Goal: Information Seeking & Learning: Learn about a topic

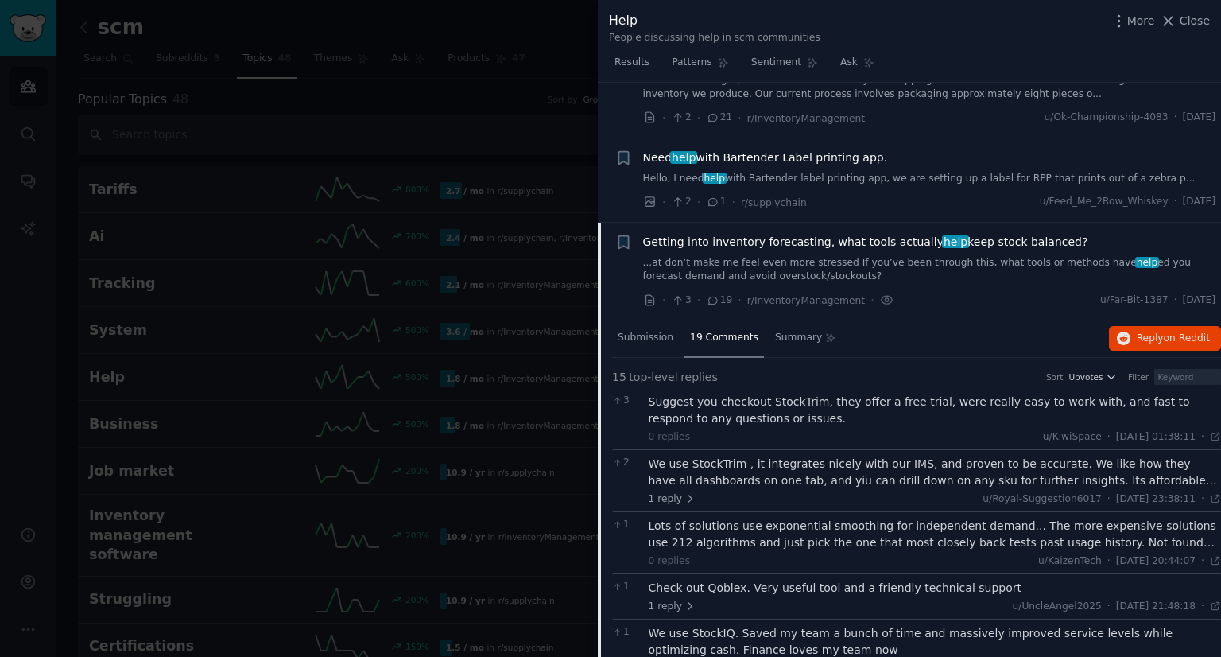
scroll to position [1352, 0]
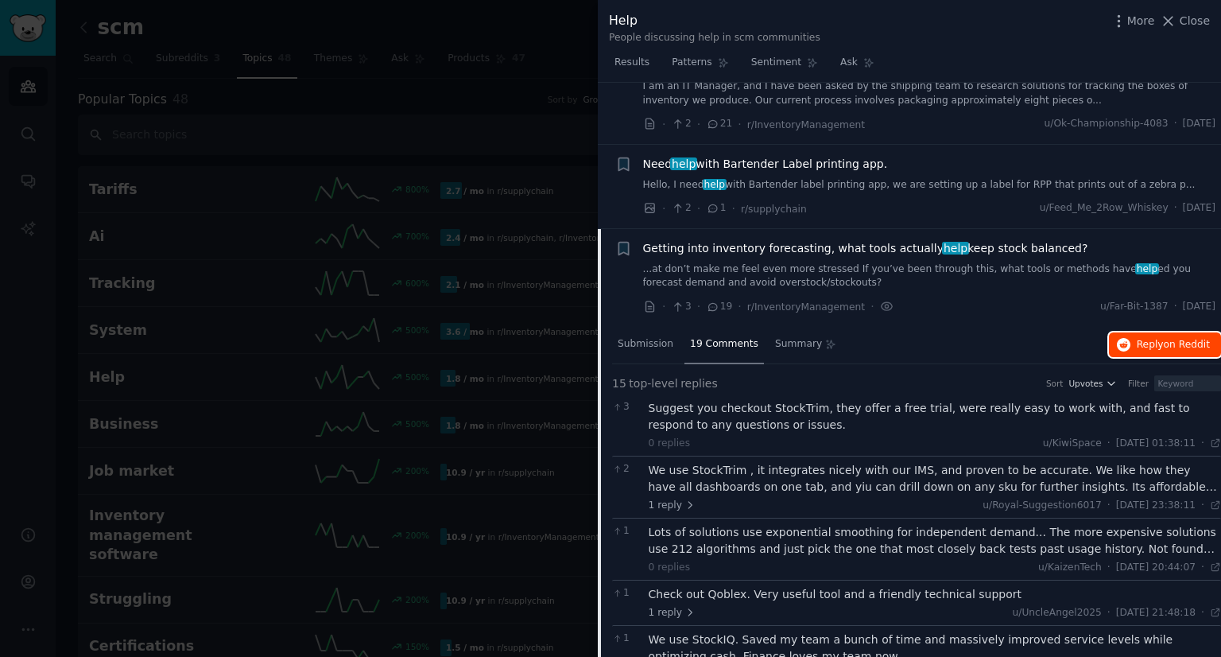
click at [1156, 340] on span "Reply on Reddit" at bounding box center [1173, 345] width 73 height 14
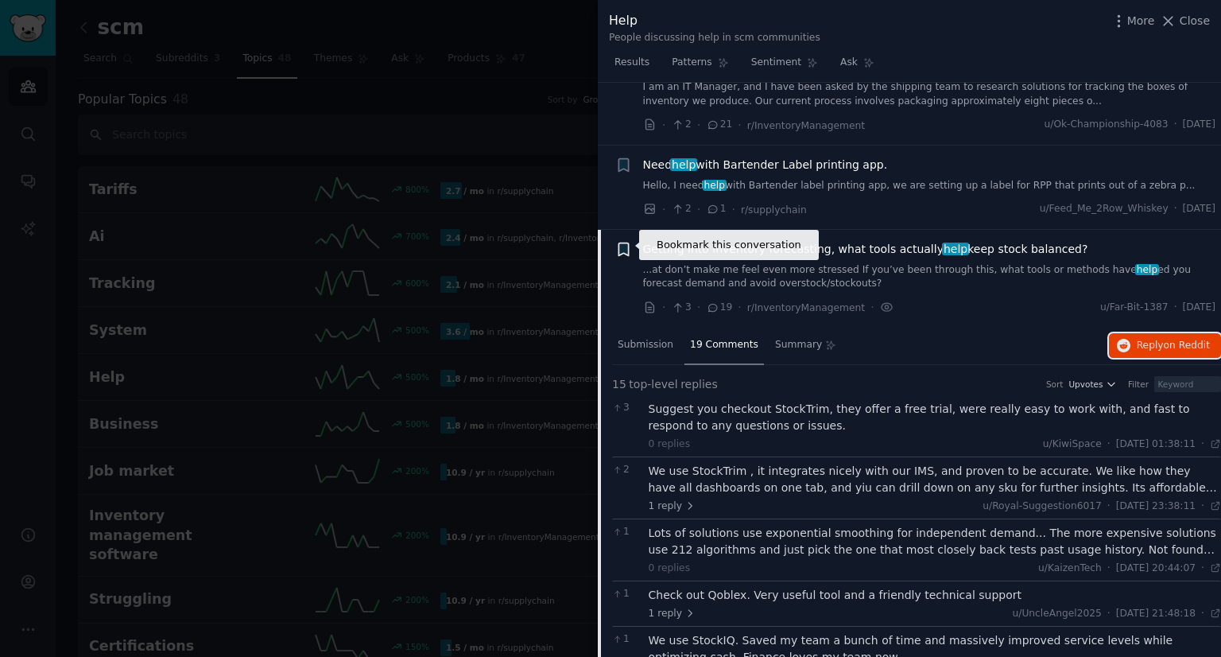
click at [623, 242] on icon "button" at bounding box center [623, 248] width 10 height 13
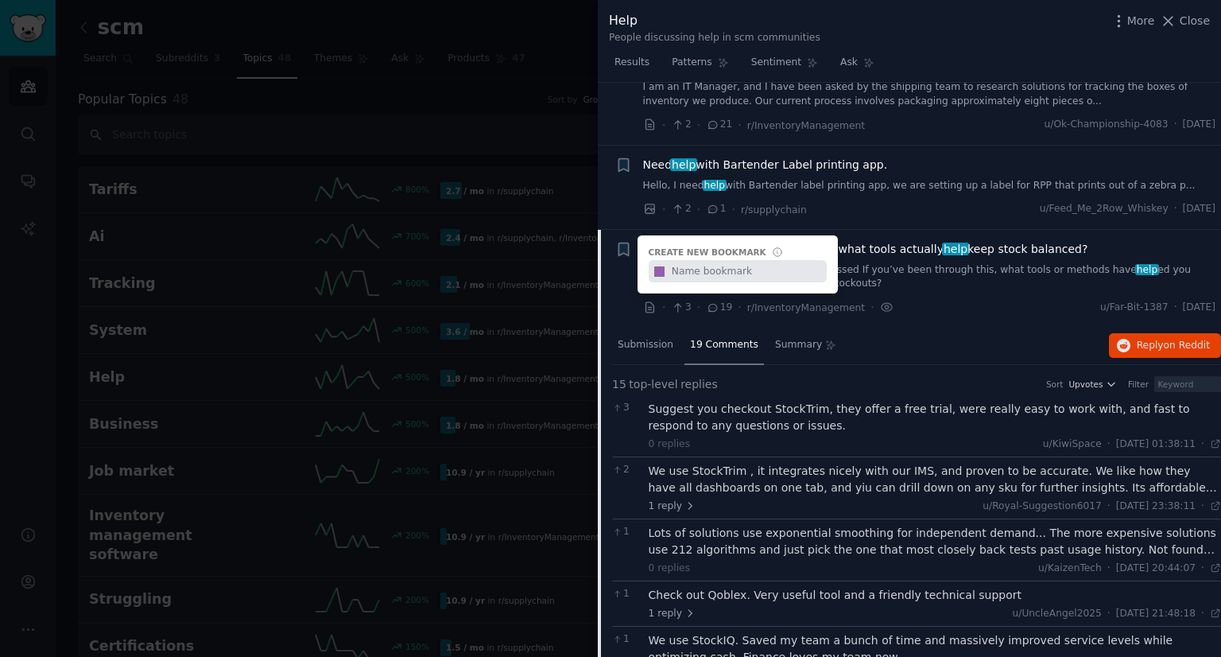
click at [757, 266] on input "text" at bounding box center [747, 271] width 157 height 22
click at [922, 293] on div "Getting into inventory forecasting, what tools actually help keep stock balance…" at bounding box center [929, 279] width 573 height 76
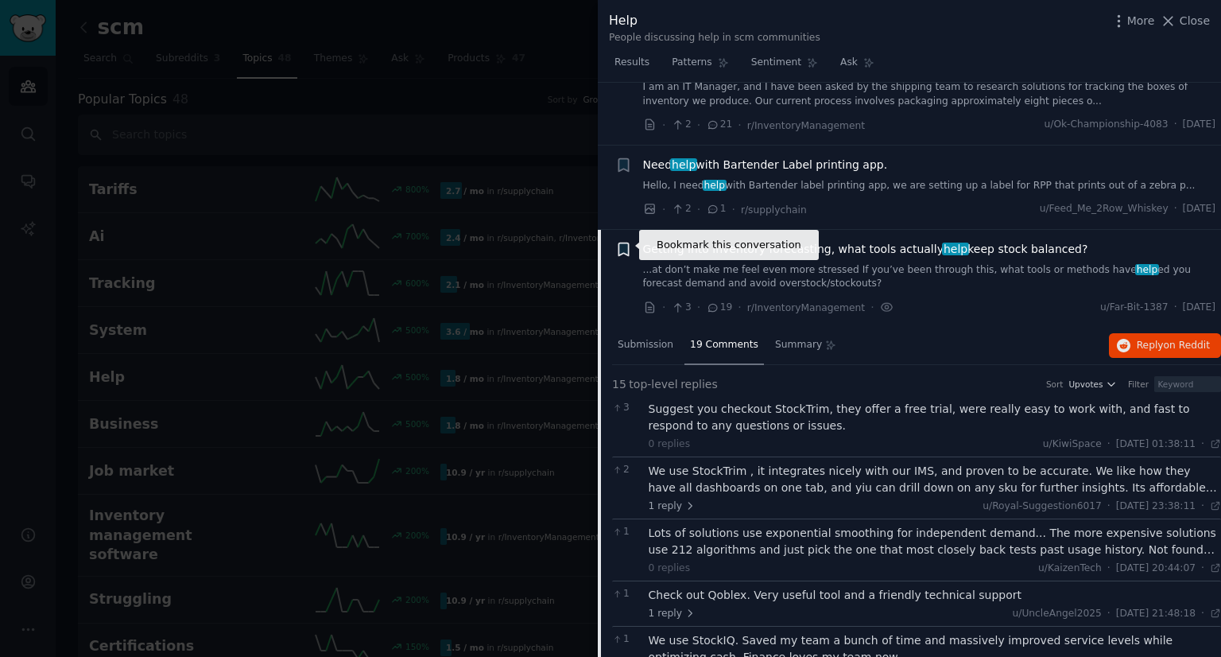
click at [627, 244] on icon "button" at bounding box center [623, 248] width 10 height 13
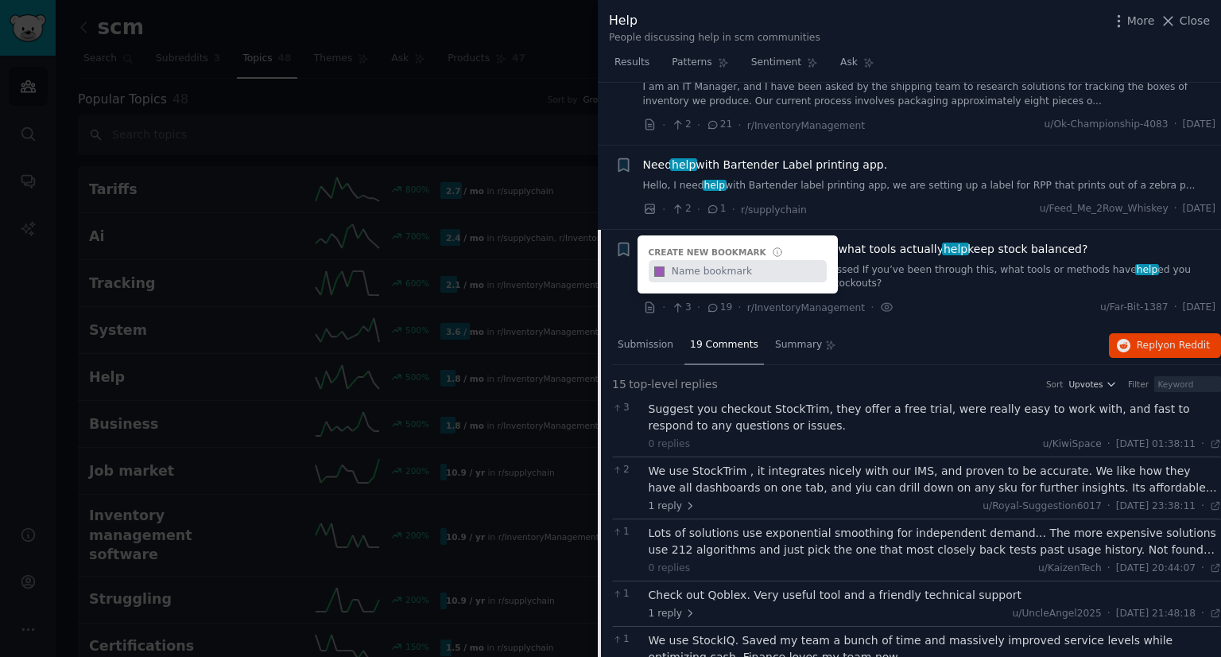
click at [698, 268] on input "text" at bounding box center [747, 271] width 157 height 22
type input "user"
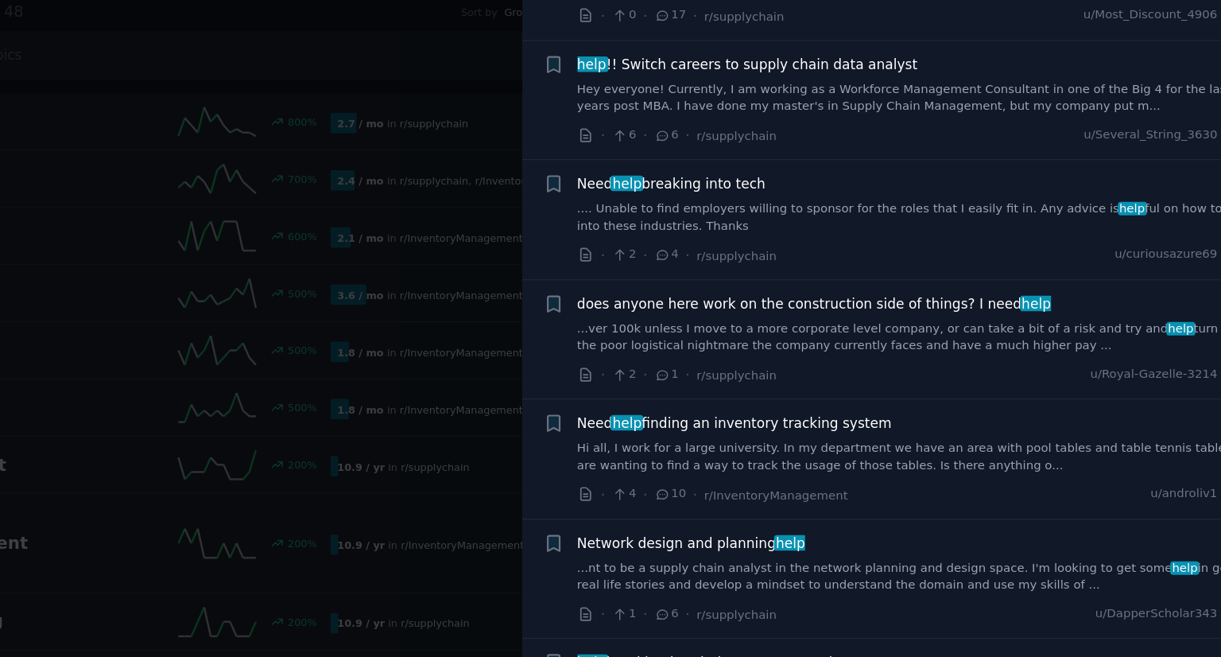
scroll to position [2638, 0]
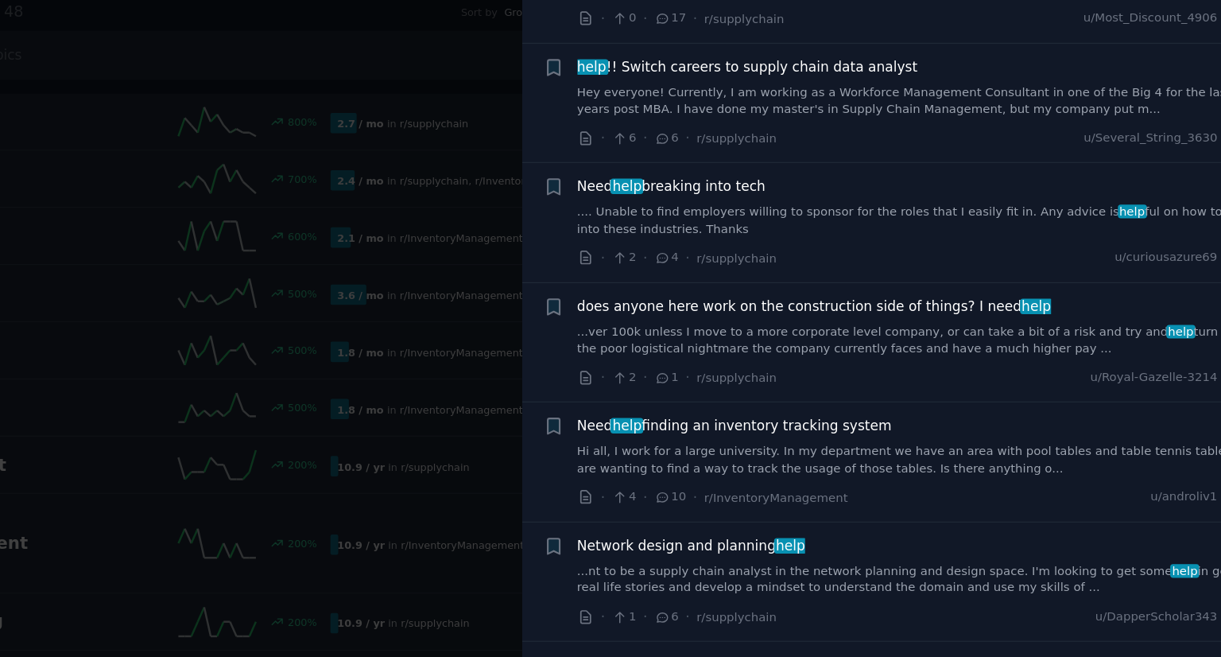
click at [944, 529] on div "Network design and planning help" at bounding box center [929, 537] width 573 height 17
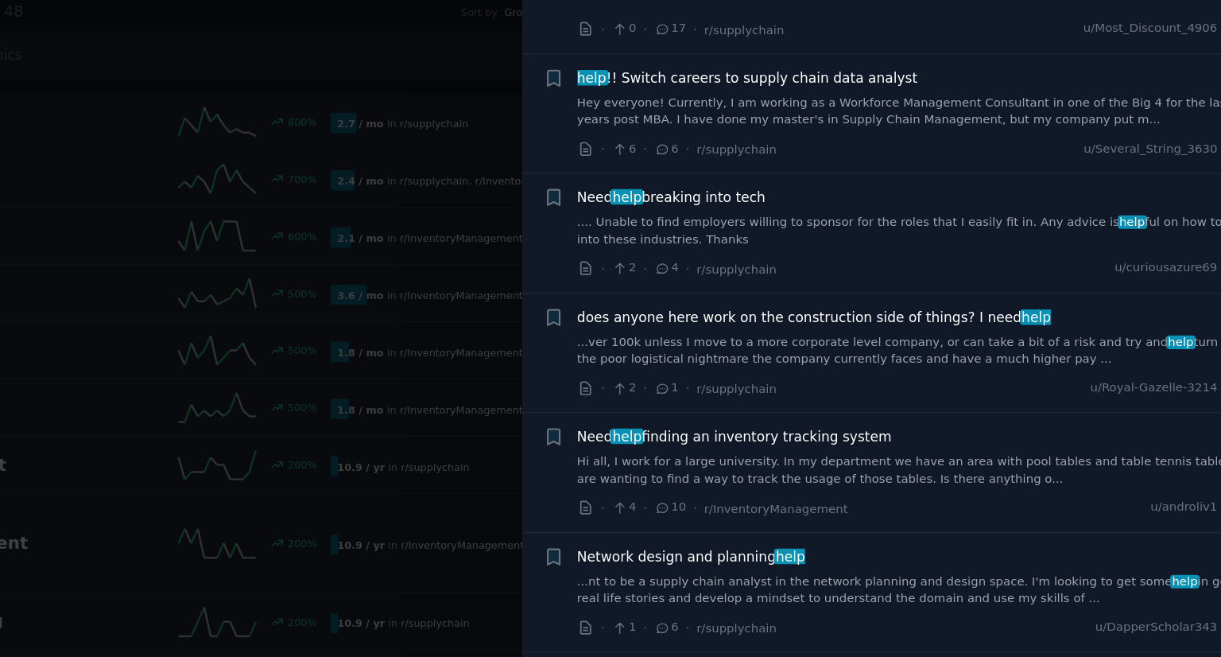
scroll to position [2630, 0]
click at [954, 439] on div "Need help finding an inventory tracking system" at bounding box center [929, 447] width 573 height 17
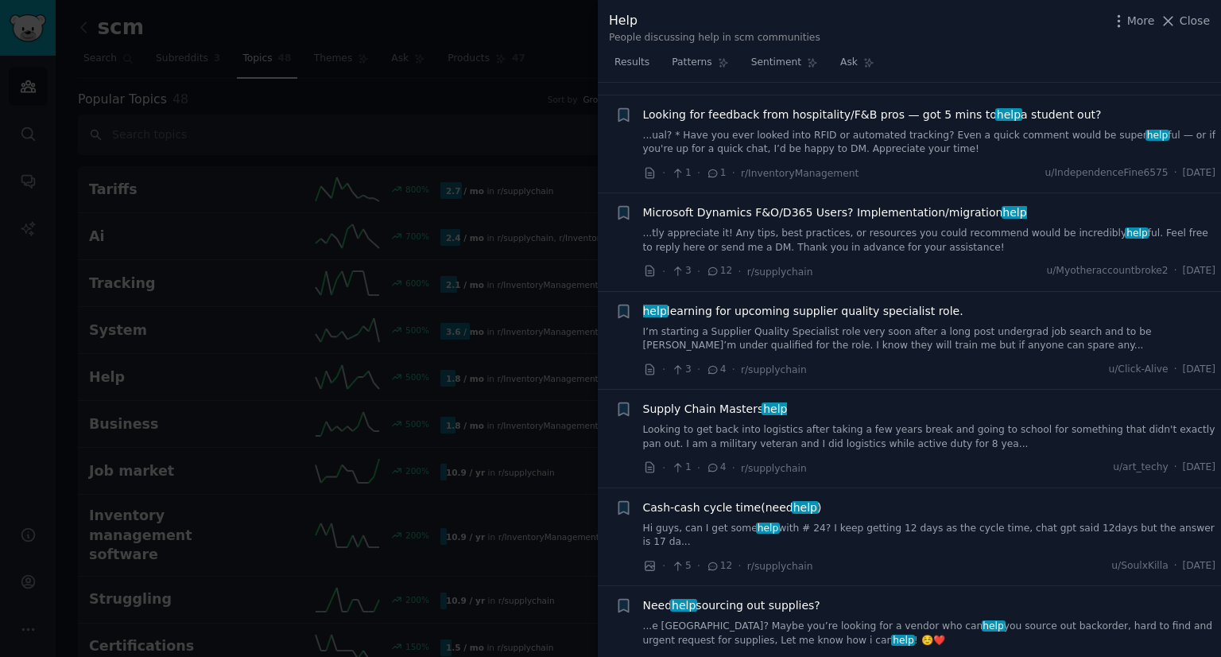
scroll to position [4448, 0]
click at [455, 317] on div at bounding box center [610, 328] width 1221 height 657
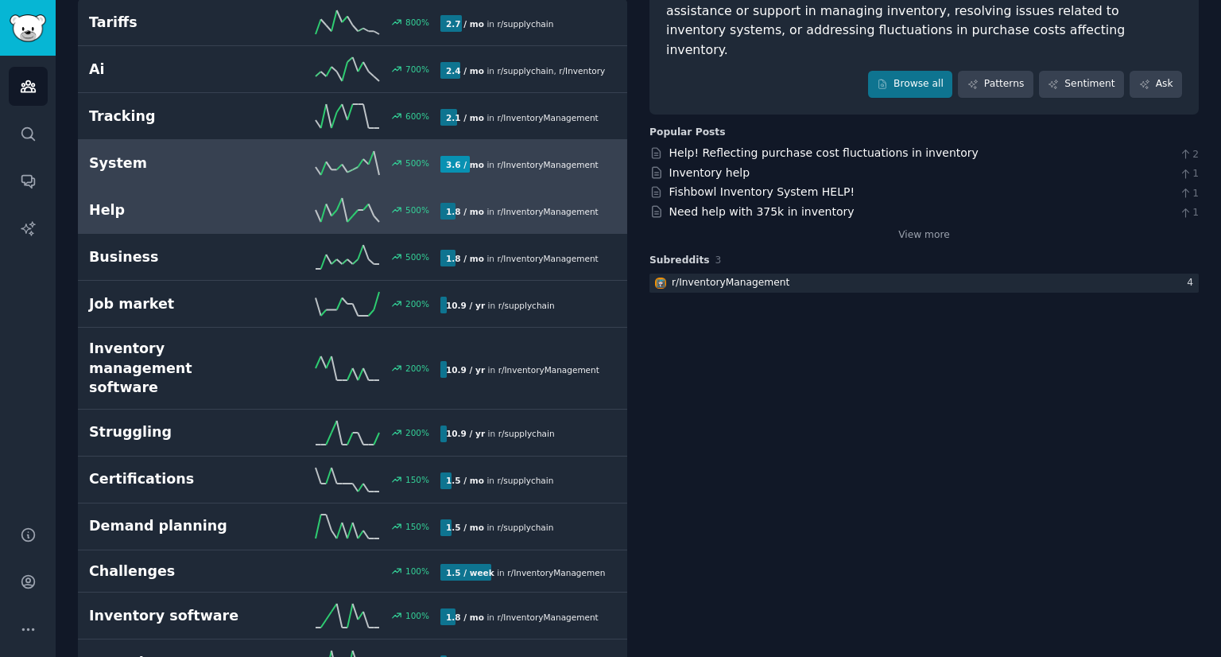
scroll to position [172, 0]
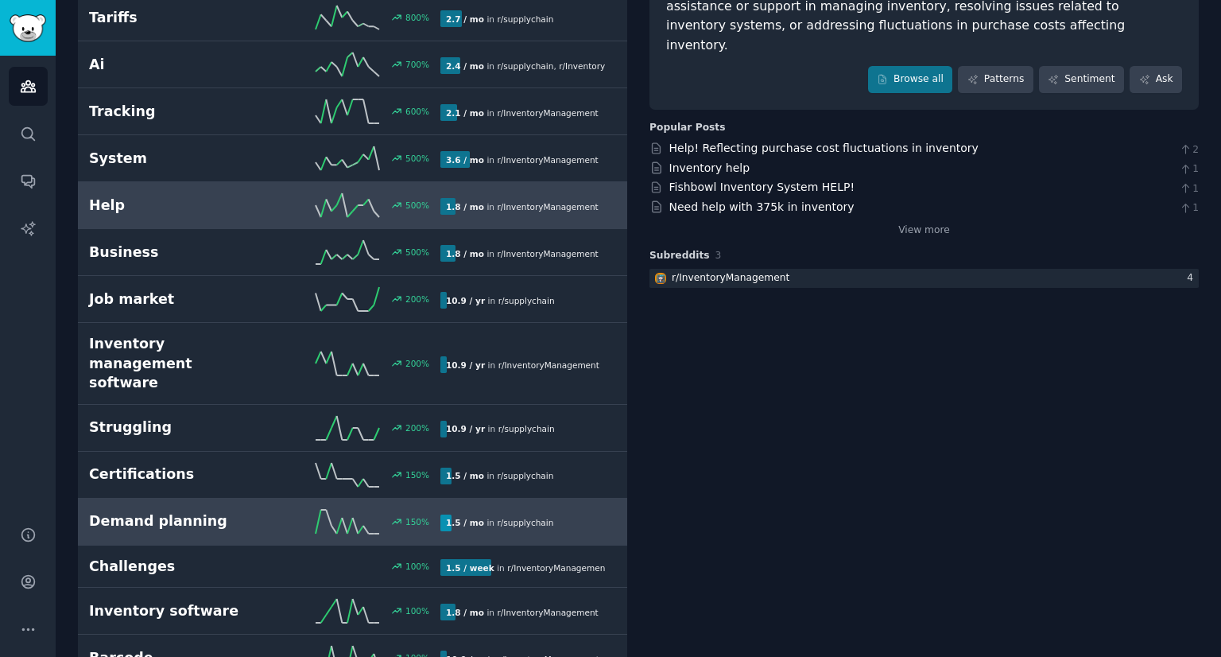
click at [240, 511] on h2 "Demand planning" at bounding box center [177, 521] width 176 height 20
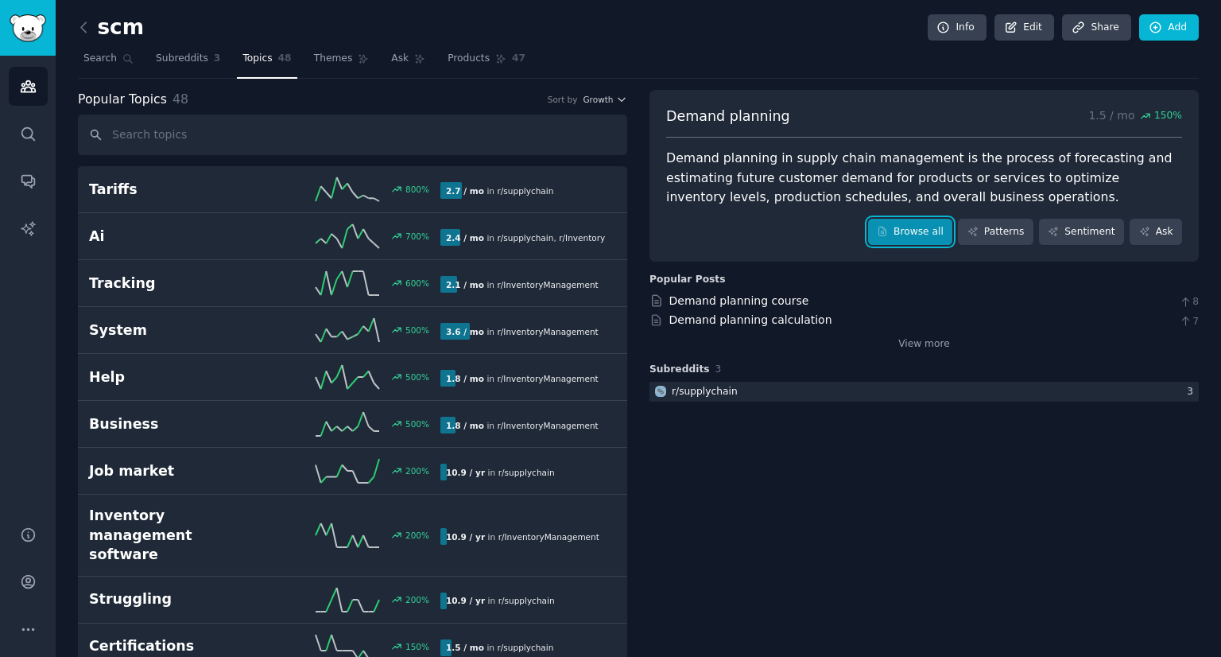
click at [922, 233] on link "Browse all" at bounding box center [910, 232] width 85 height 27
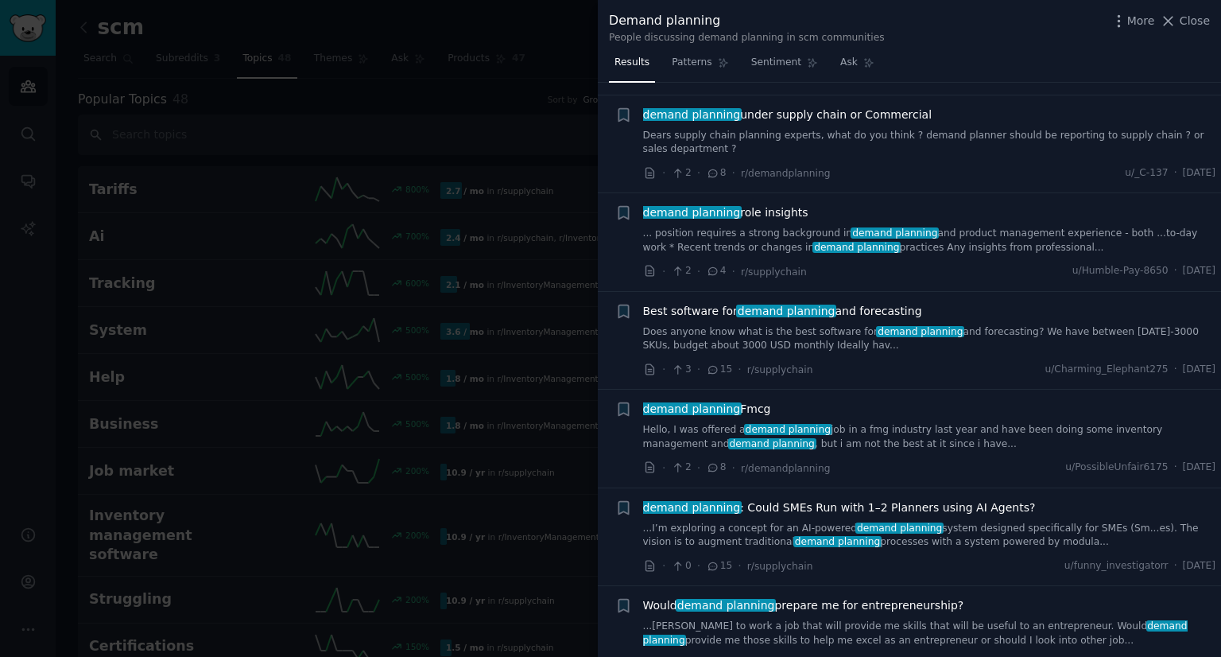
click at [867, 304] on span "Best software for demand planning and forecasting" at bounding box center [782, 311] width 279 height 17
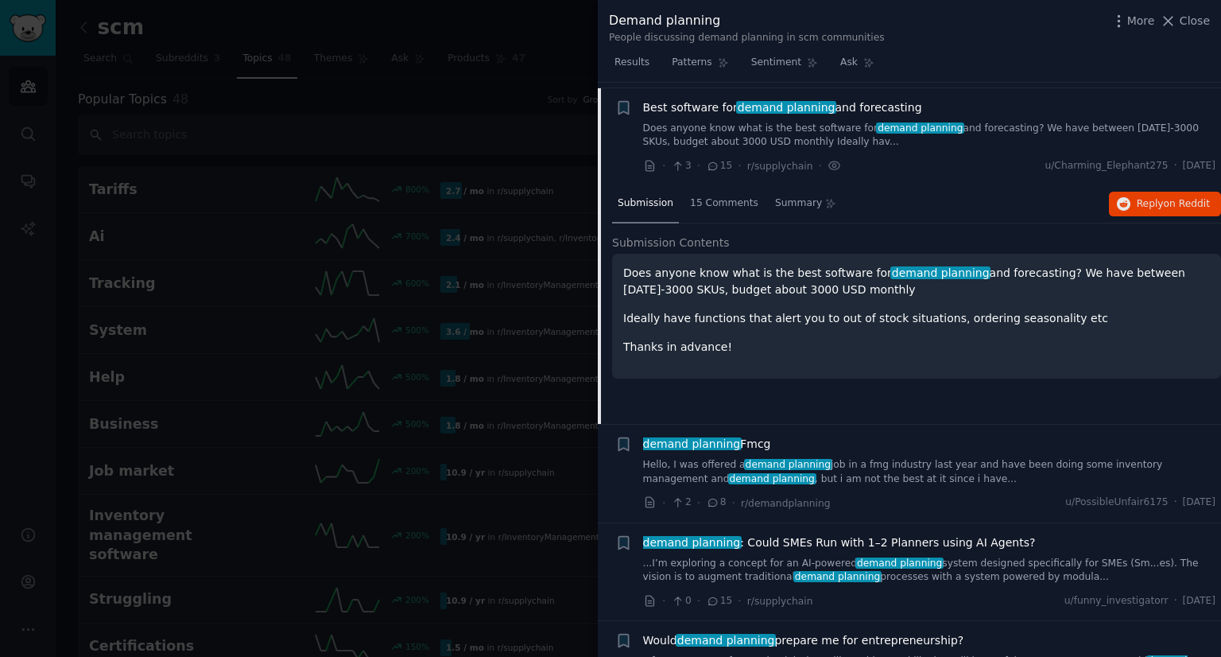
scroll to position [795, 0]
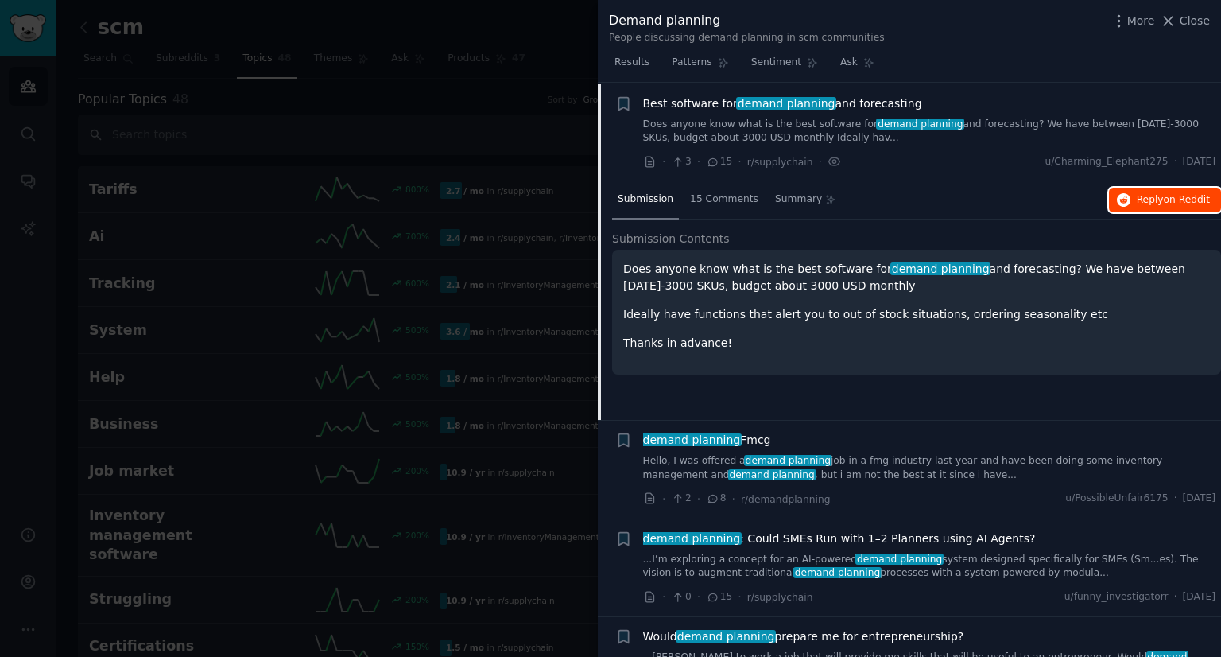
click at [1166, 188] on button "Reply on Reddit" at bounding box center [1165, 200] width 112 height 25
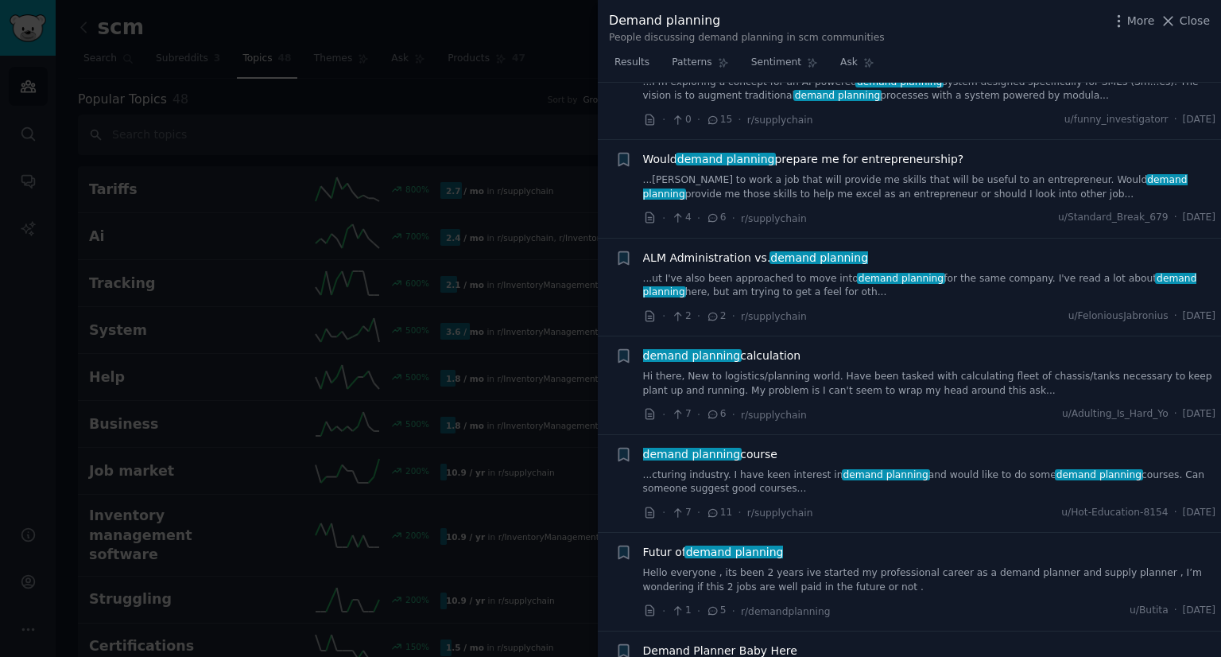
scroll to position [1272, 0]
click at [835, 370] on link "Hi there, New to logistics/planning world. Have been tasked with calculating fl…" at bounding box center [929, 384] width 573 height 28
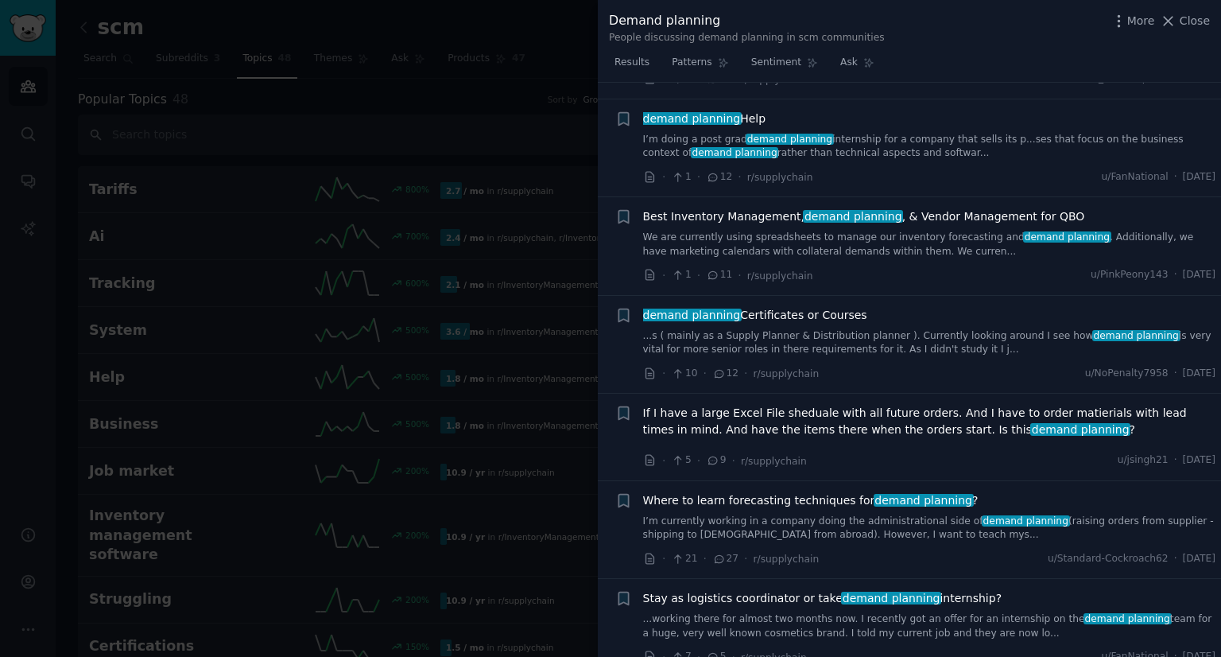
scroll to position [2138, 0]
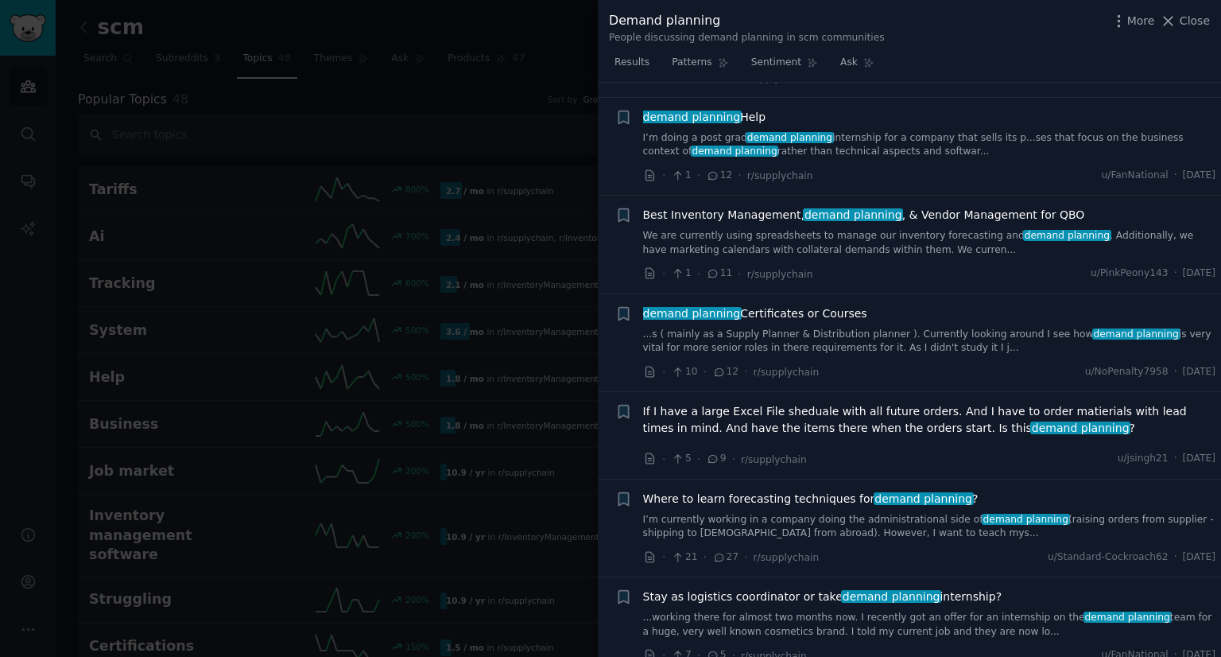
click at [828, 490] on span "Where to learn forecasting techniques for demand planning ?" at bounding box center [810, 498] width 335 height 17
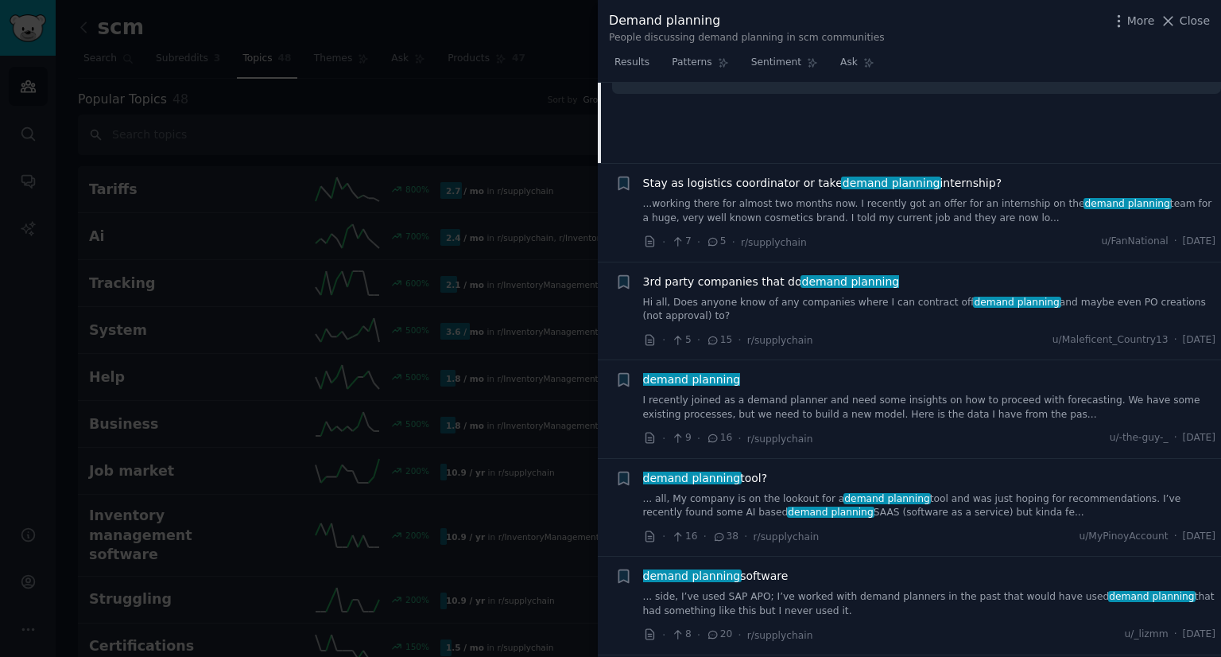
scroll to position [2416, 0]
click at [394, 379] on div at bounding box center [610, 328] width 1221 height 657
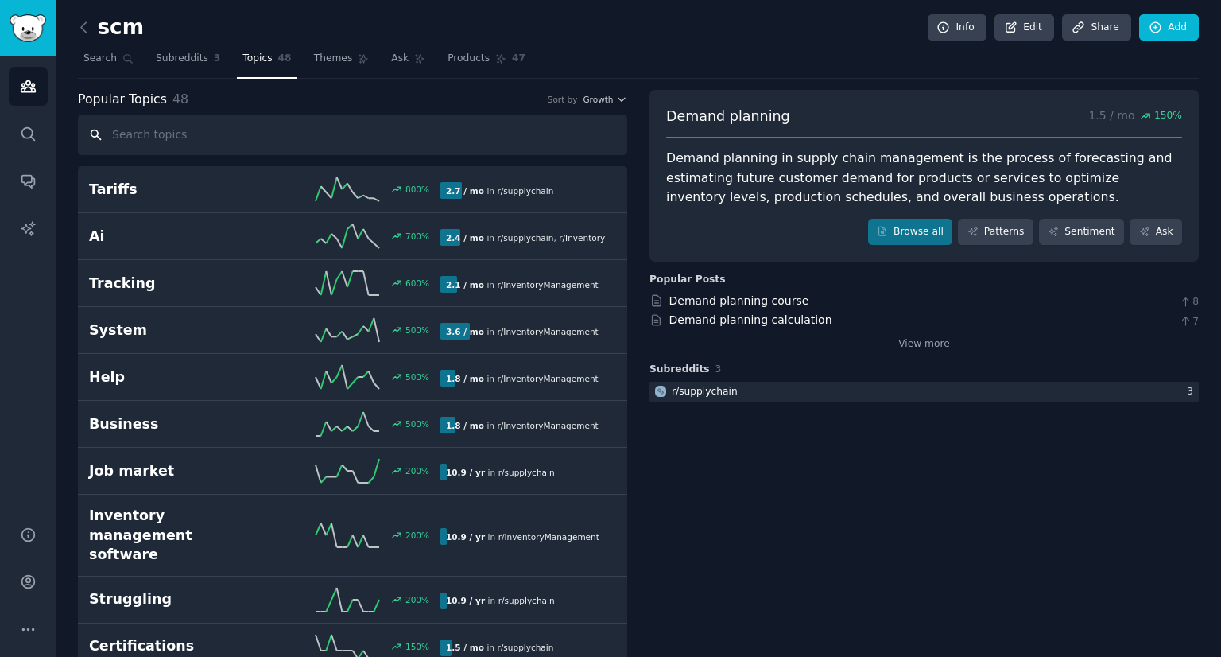
click at [160, 147] on input "text" at bounding box center [352, 134] width 549 height 41
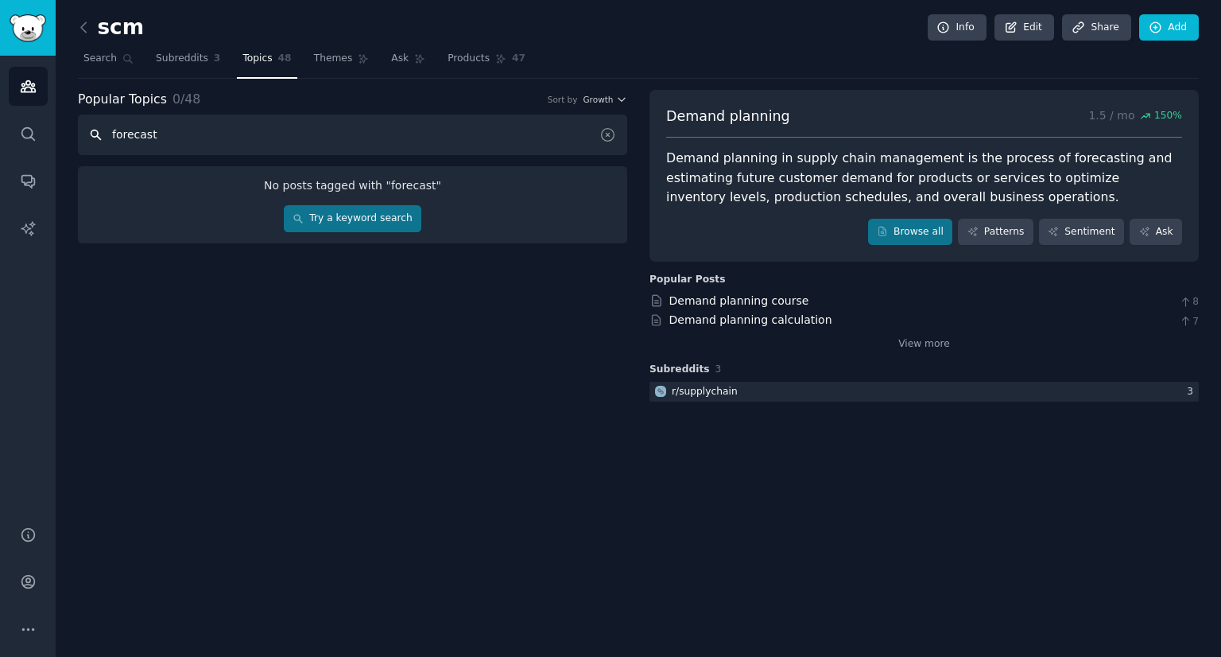
type input "forecast"
click at [347, 214] on link "Try a keyword search" at bounding box center [353, 218] width 138 height 27
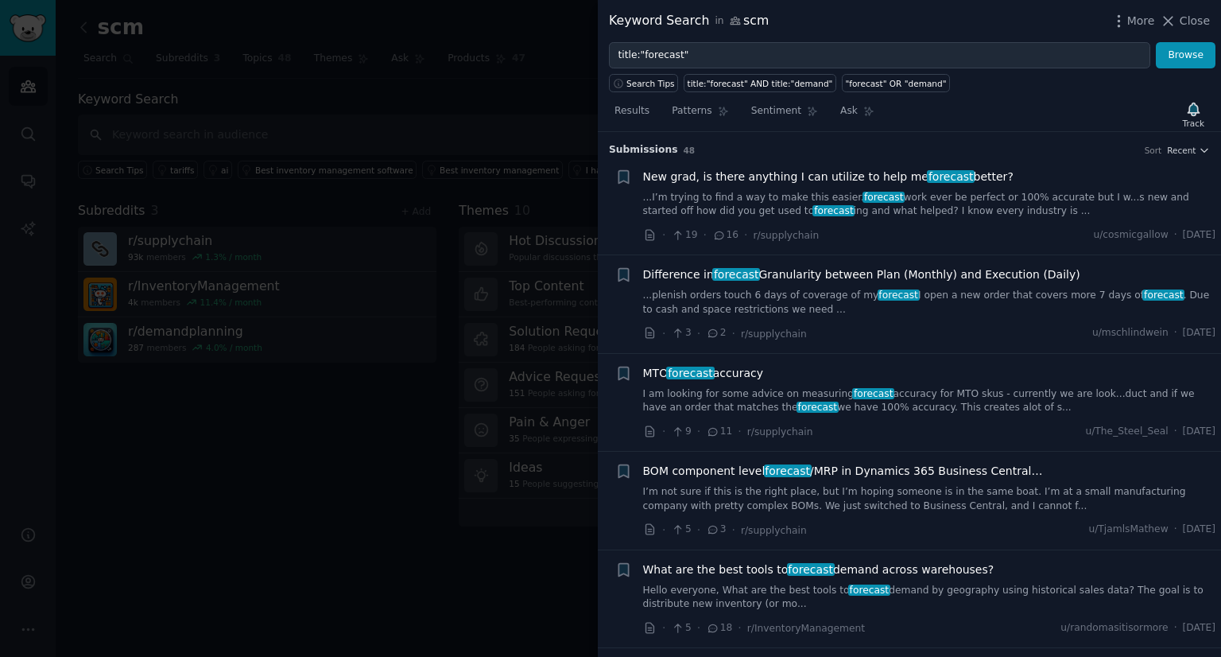
drag, startPoint x: 819, startPoint y: 377, endPoint x: 808, endPoint y: 335, distance: 43.4
click at [913, 366] on div "MTO forecast accuracy" at bounding box center [929, 373] width 573 height 17
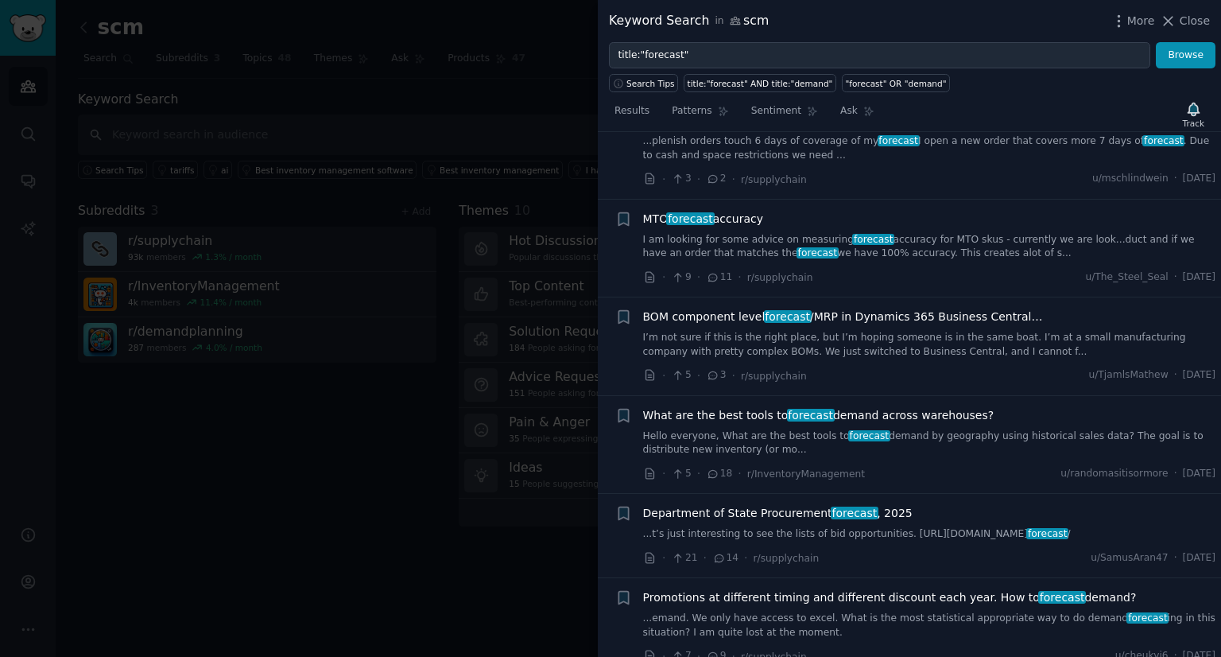
scroll to position [157, 0]
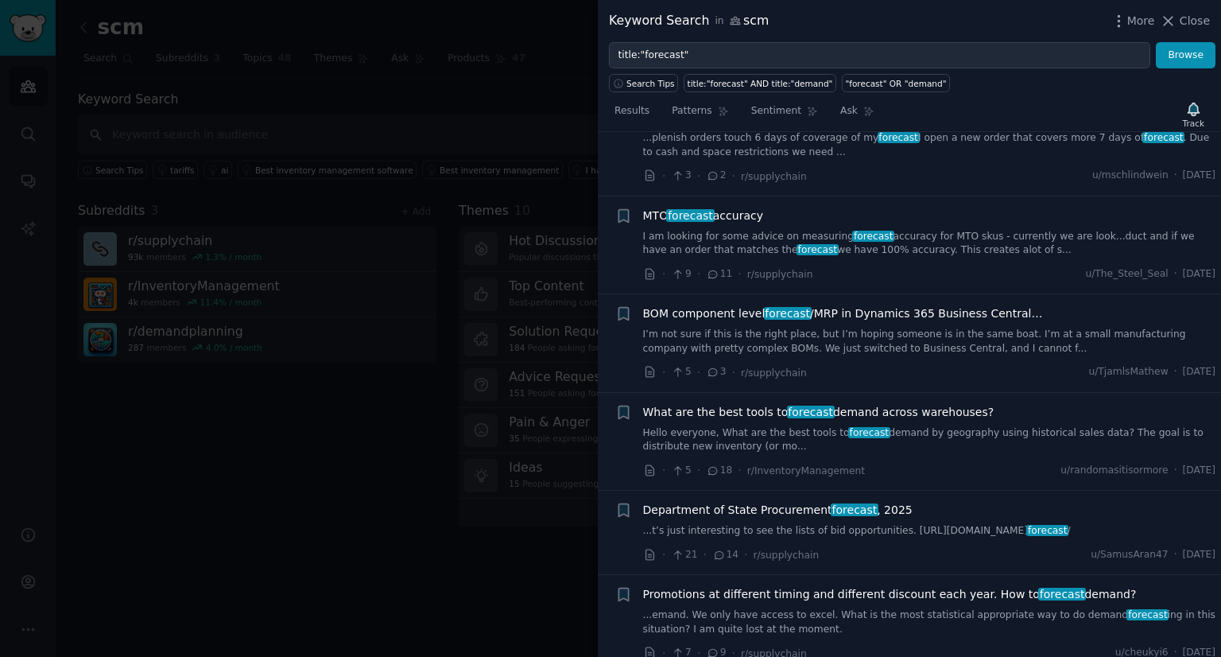
click at [882, 408] on span "What are the best tools to forecast demand across warehouses?" at bounding box center [818, 412] width 351 height 17
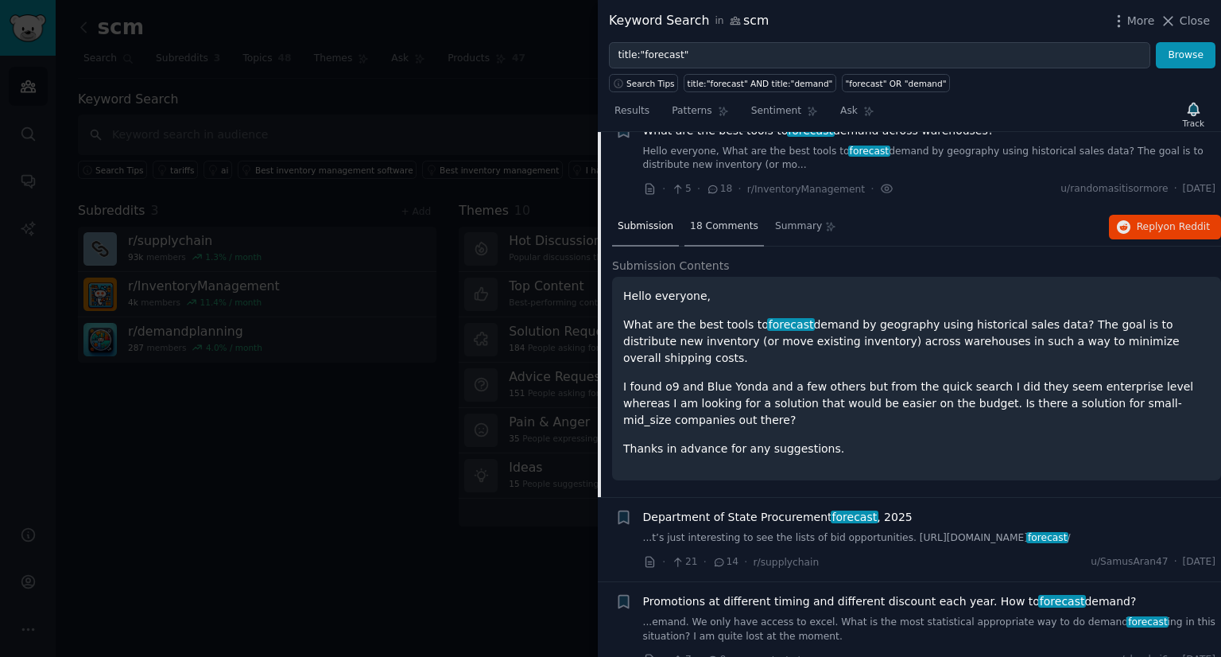
click at [707, 226] on span "18 Comments" at bounding box center [724, 226] width 68 height 14
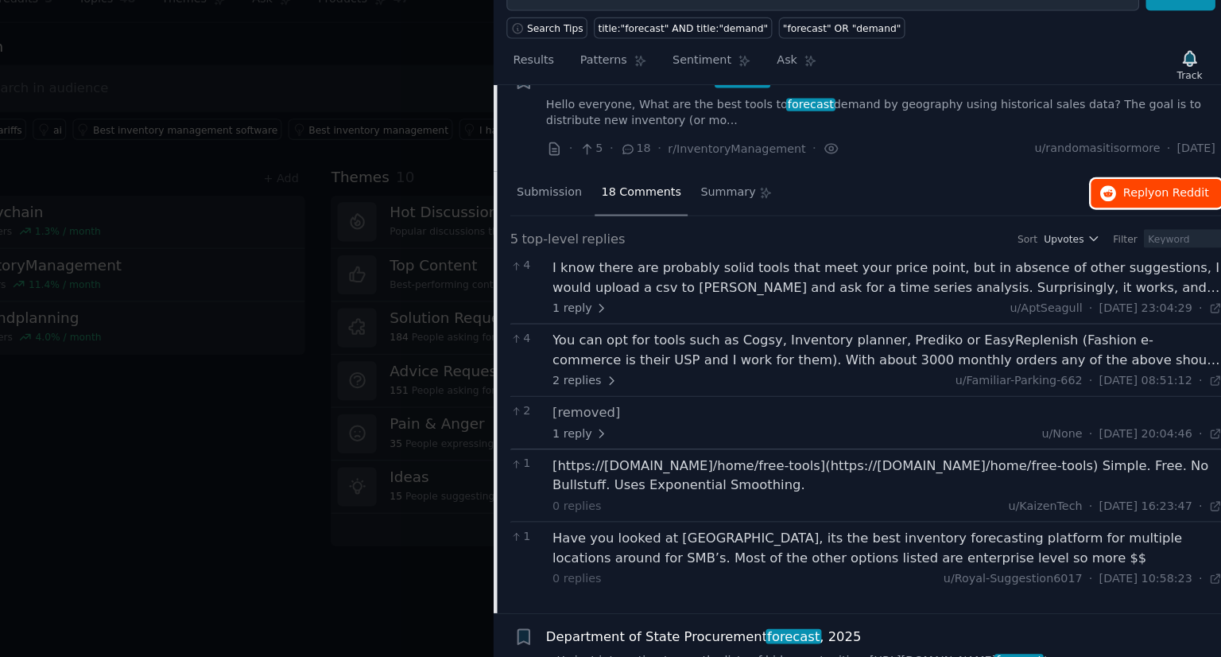
click at [1157, 225] on span "Reply on Reddit" at bounding box center [1173, 225] width 73 height 14
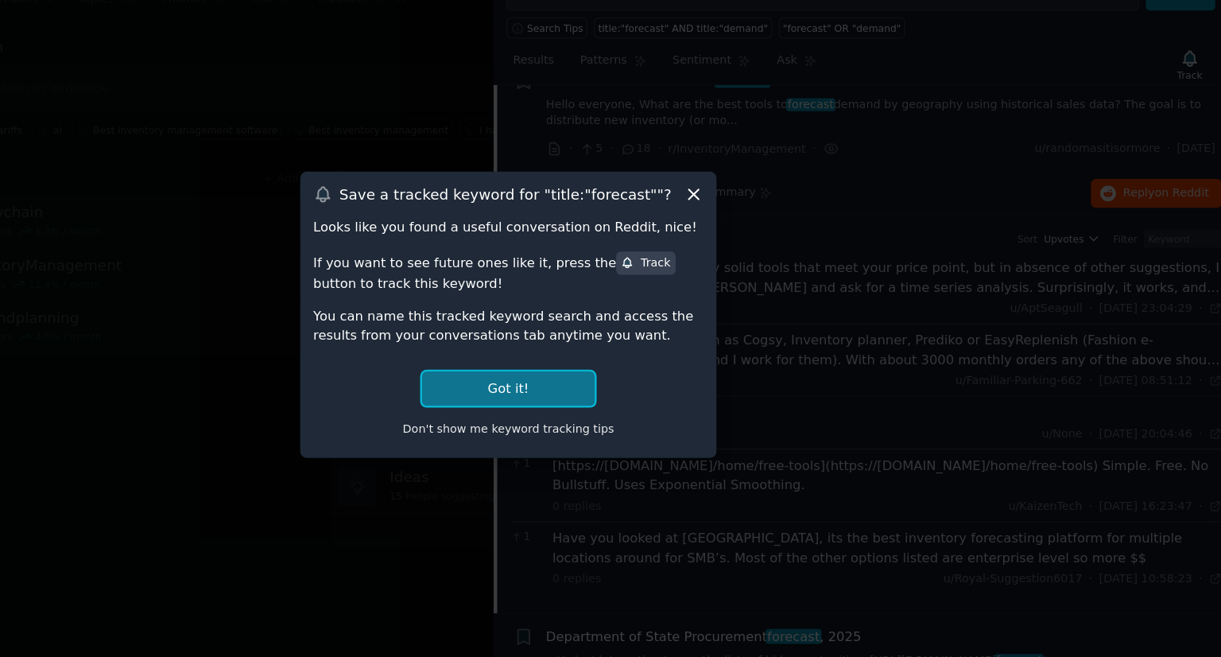
click at [660, 390] on button "Got it!" at bounding box center [611, 391] width 148 height 29
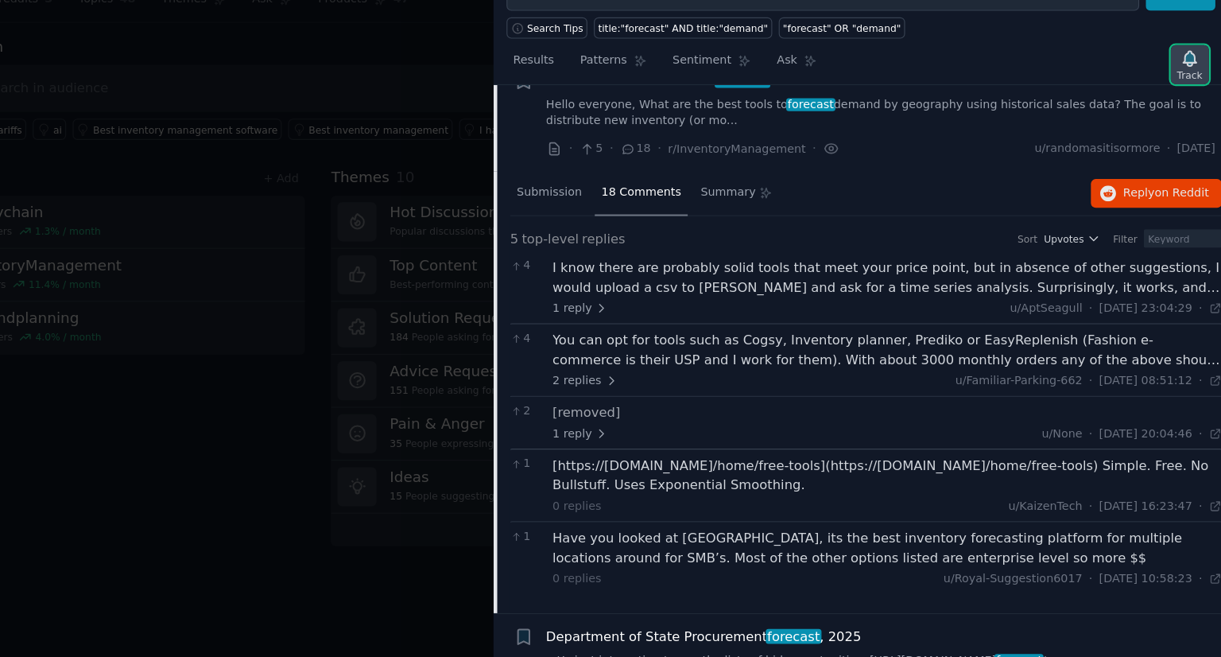
click at [1198, 110] on icon "button" at bounding box center [1193, 109] width 11 height 13
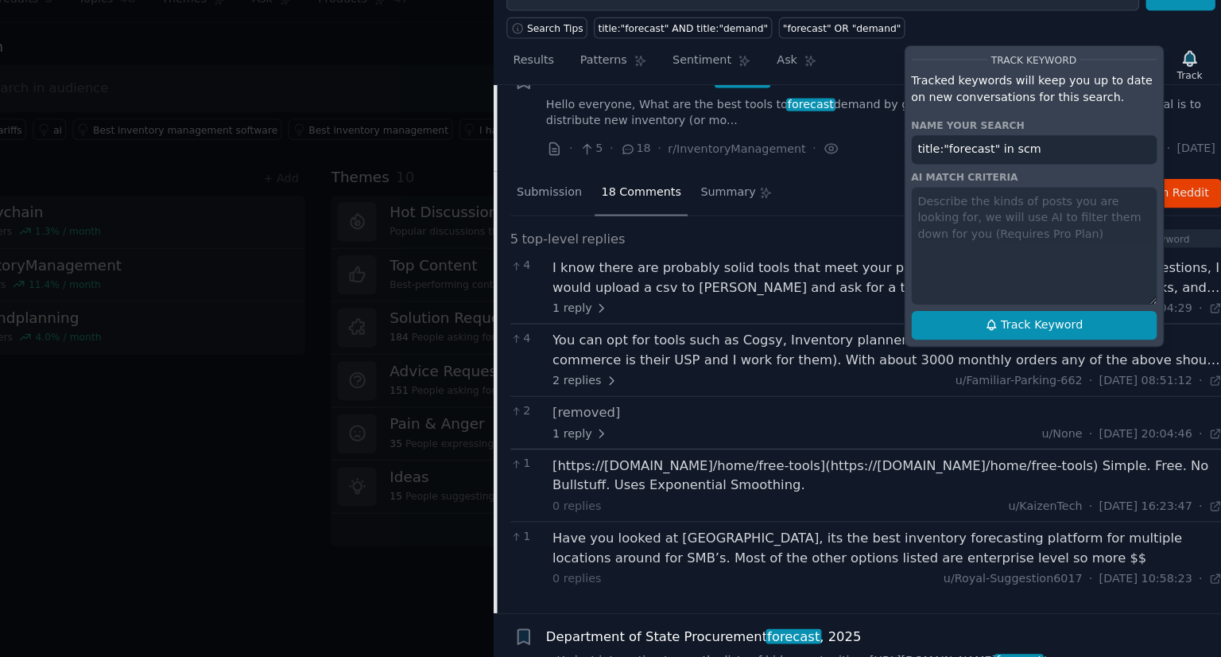
click at [1068, 332] on span "Track Keyword" at bounding box center [1067, 338] width 70 height 14
type input "title:"forecast" in scm"
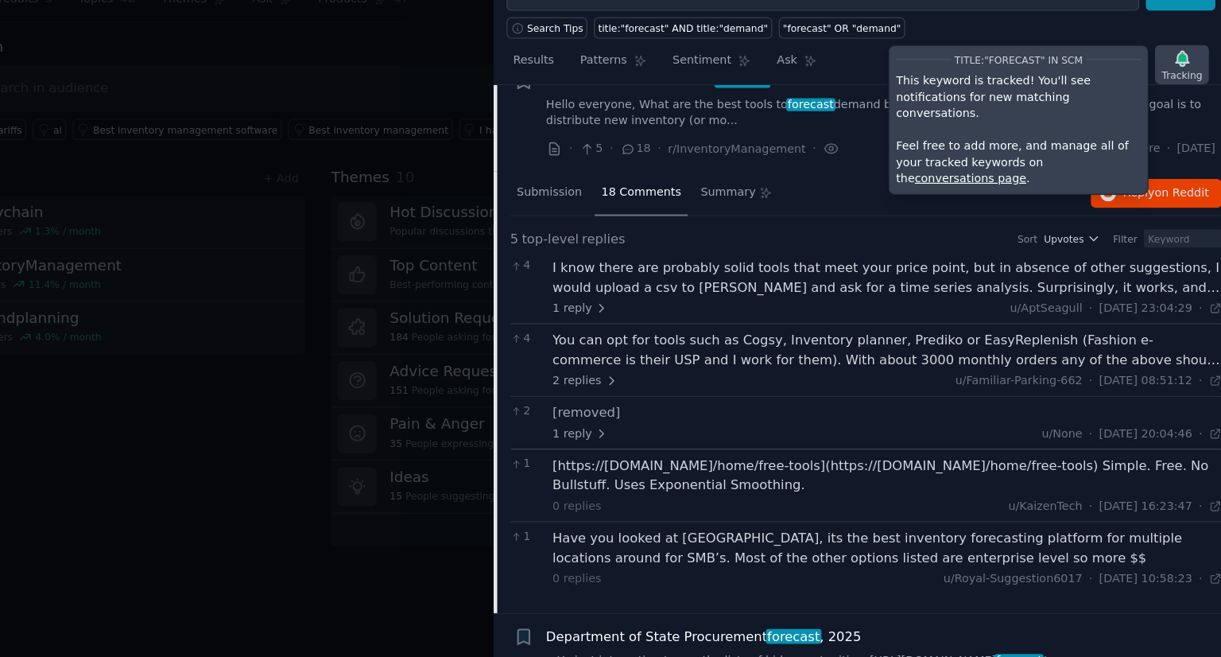
click at [1189, 108] on icon "button" at bounding box center [1186, 109] width 11 height 13
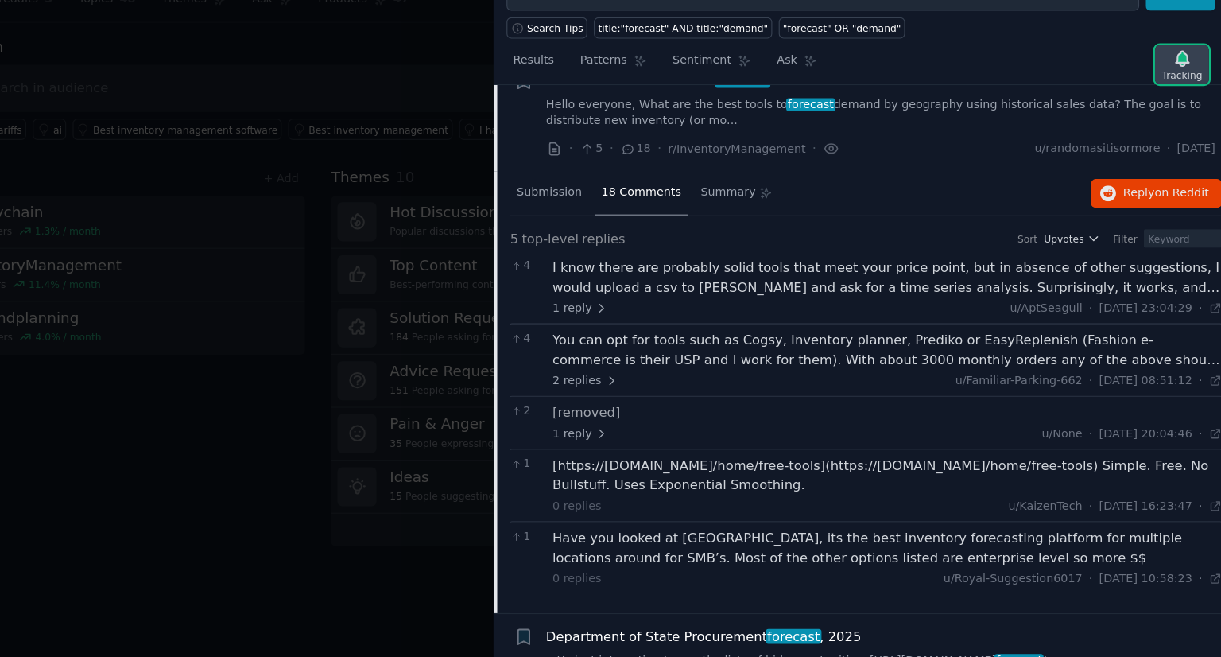
click at [1192, 104] on icon "button" at bounding box center [1186, 109] width 11 height 13
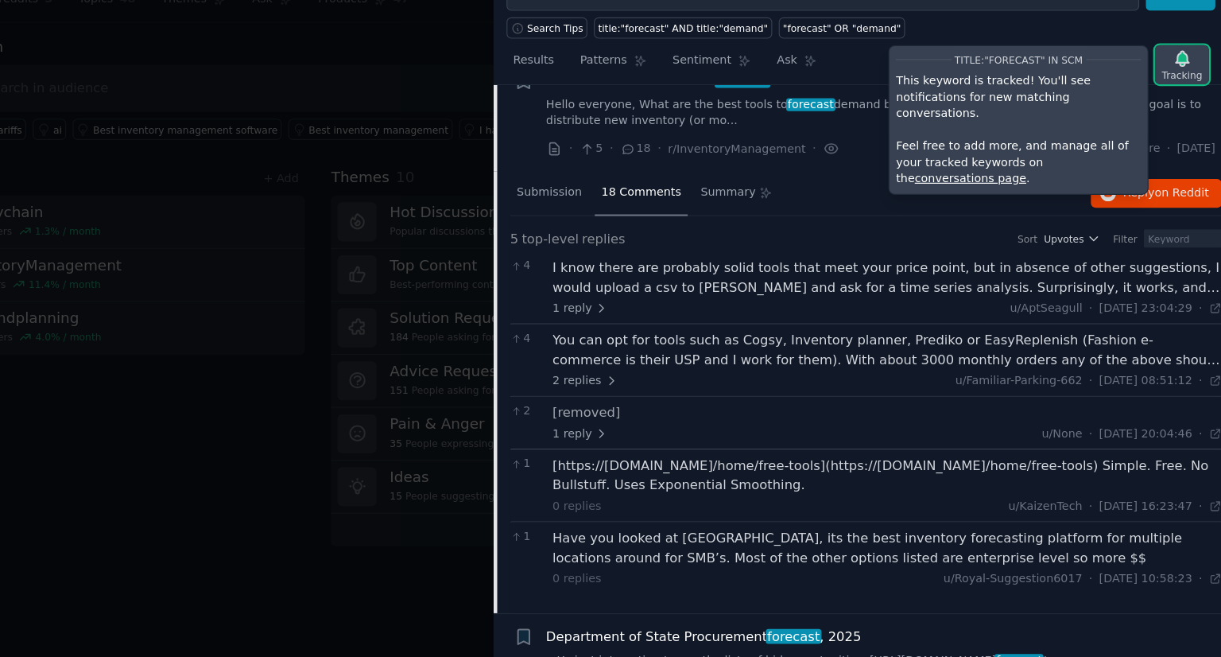
click at [1190, 107] on icon "button" at bounding box center [1186, 109] width 11 height 13
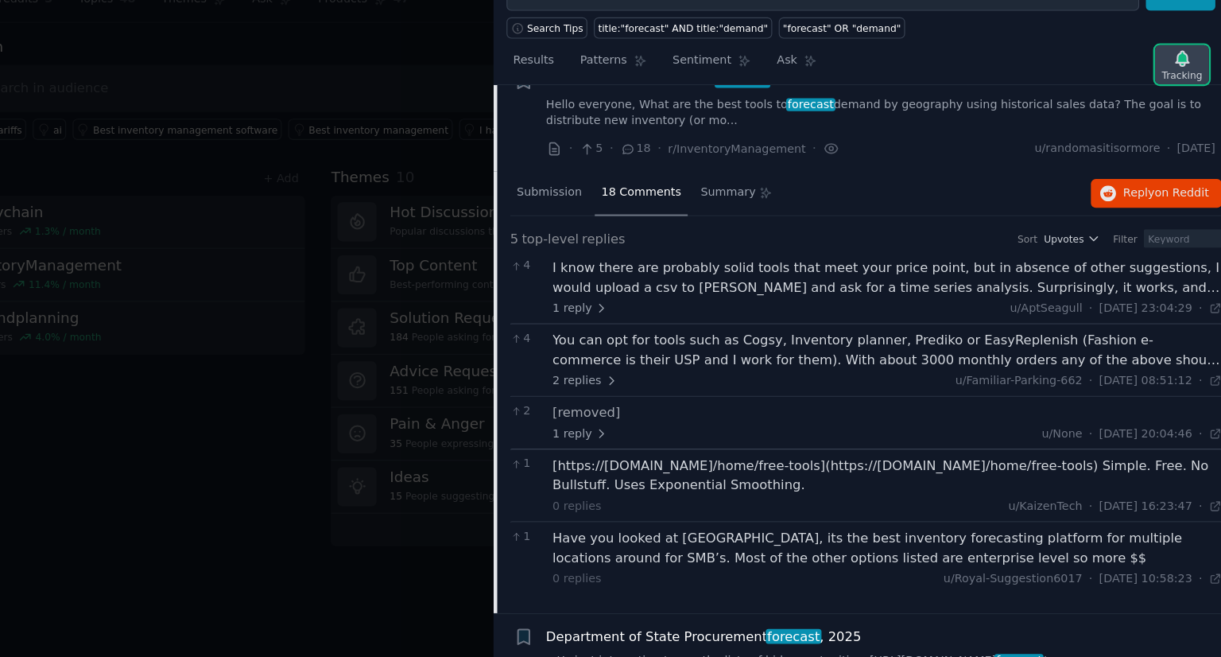
click at [1190, 107] on icon "button" at bounding box center [1186, 109] width 11 height 13
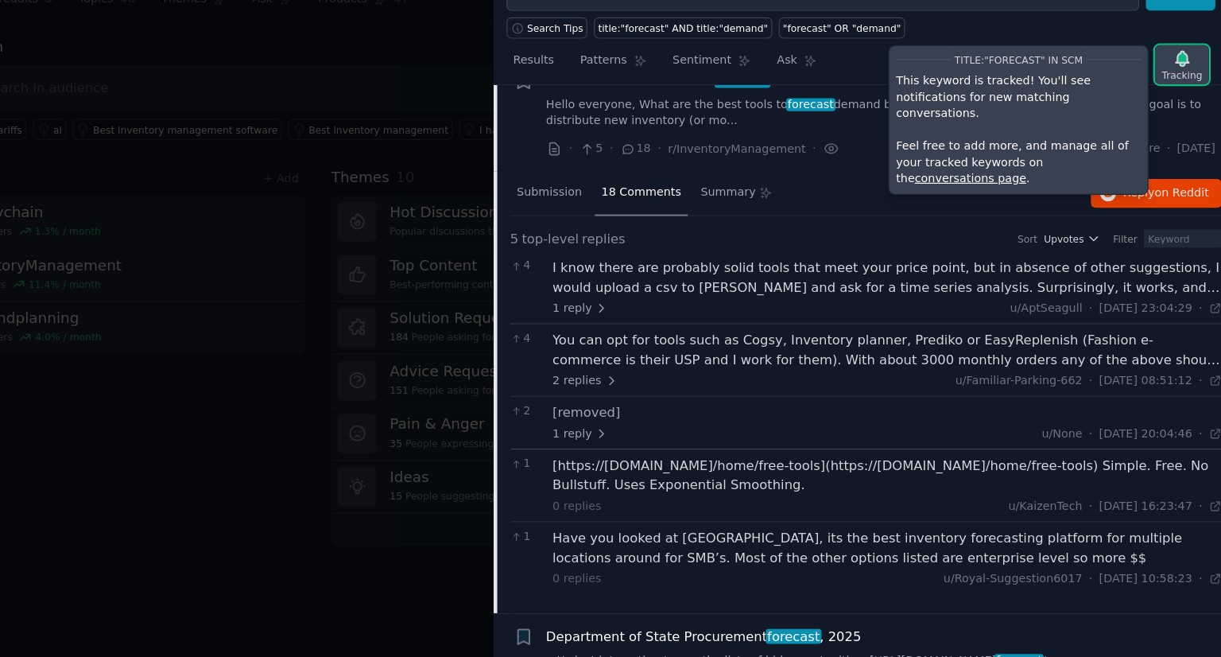
click at [1190, 103] on icon "button" at bounding box center [1186, 109] width 11 height 13
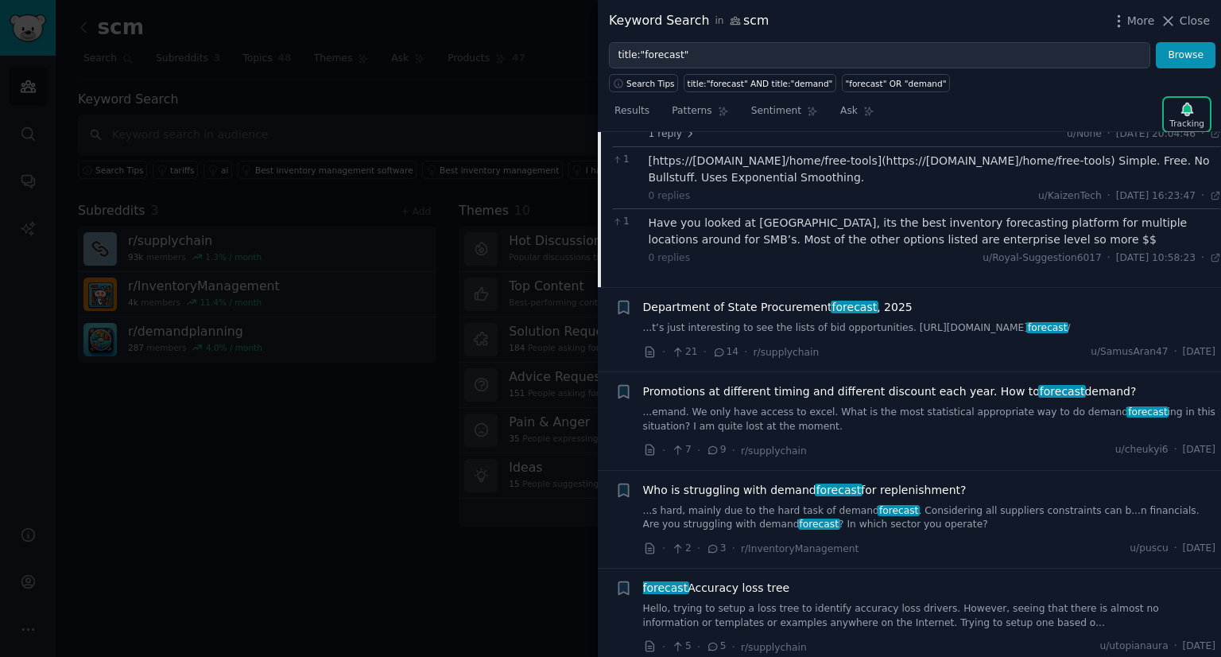
scroll to position [738, 0]
click at [933, 388] on span "Promotions at different timing and different discount each year. How to forecas…" at bounding box center [890, 390] width 494 height 17
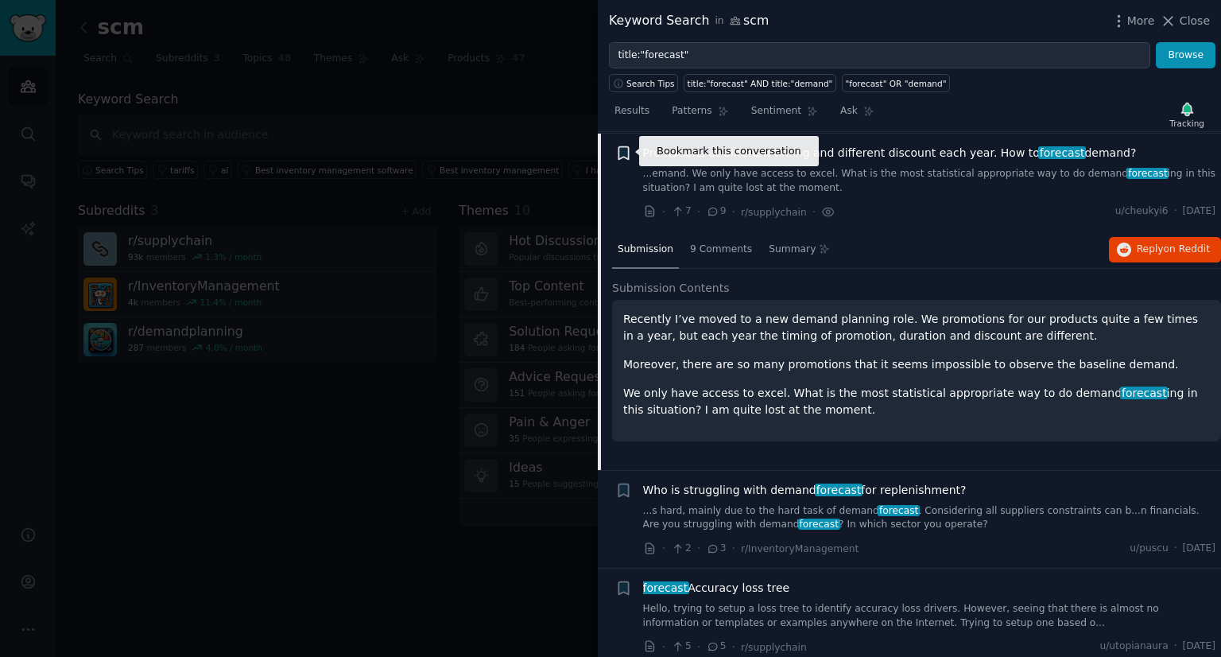
click at [622, 147] on icon "button" at bounding box center [623, 153] width 10 height 13
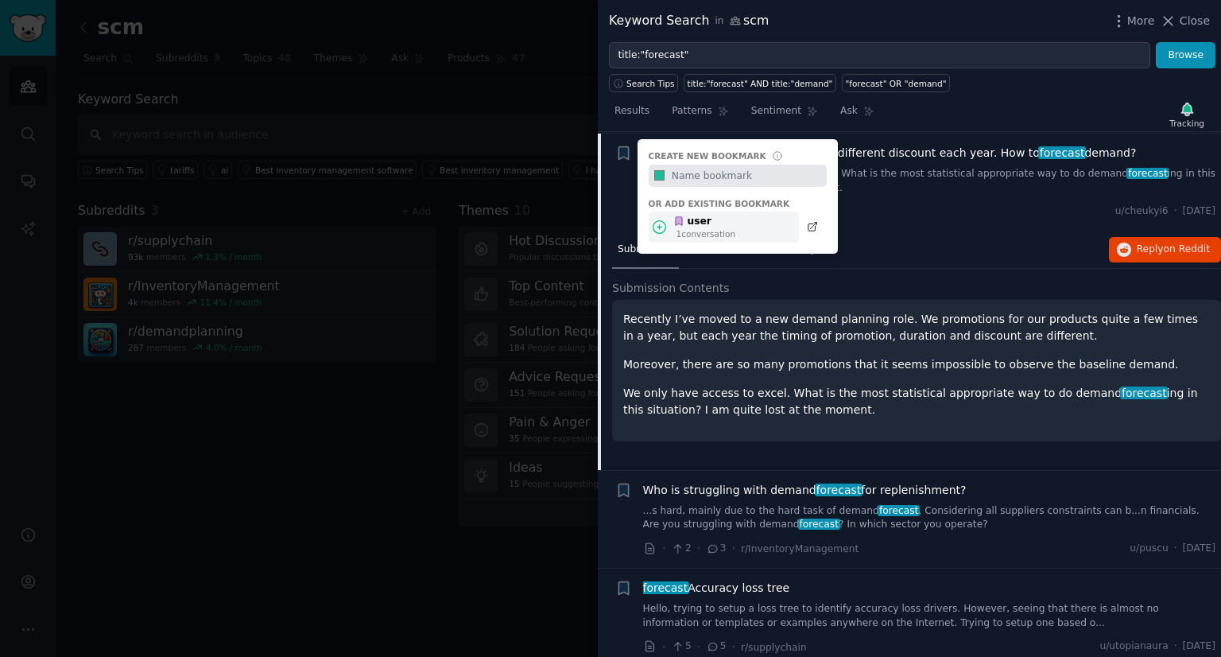
click at [700, 217] on div "user" at bounding box center [704, 222] width 62 height 14
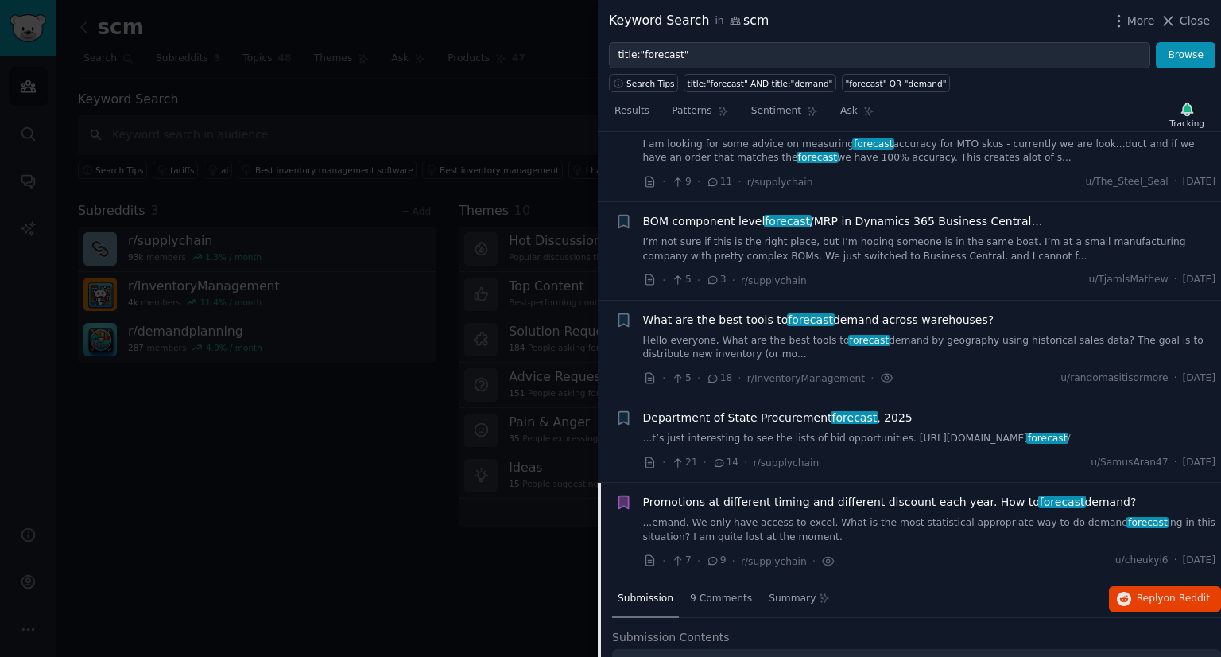
scroll to position [253, 0]
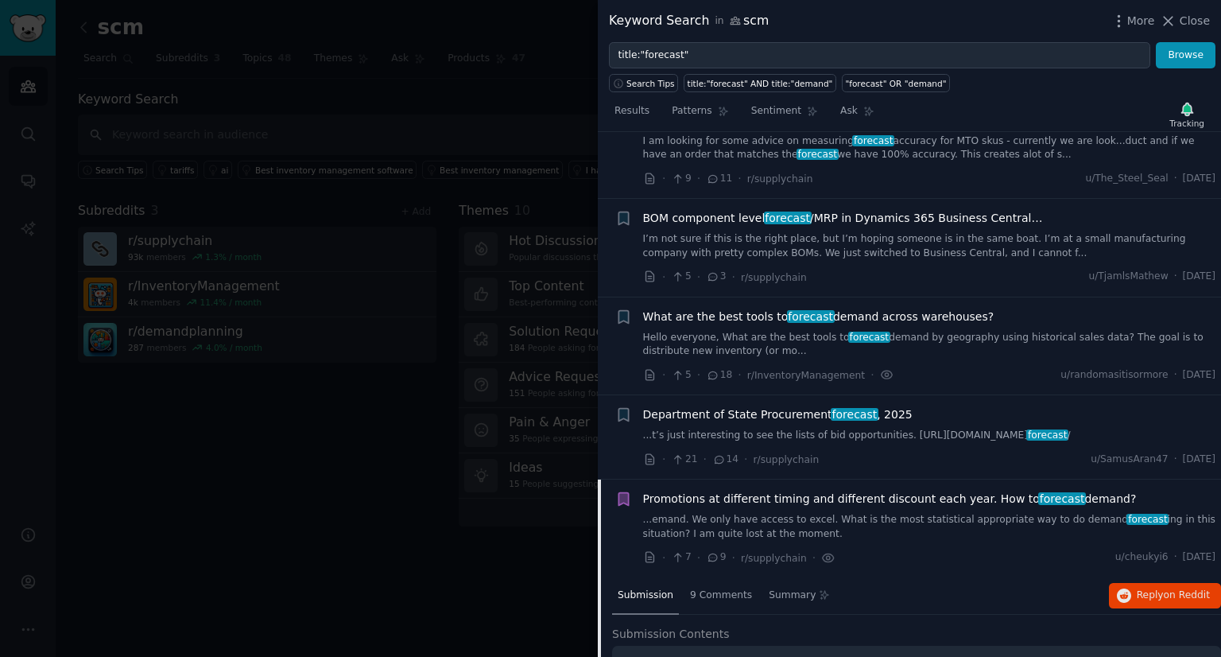
click at [942, 316] on span "What are the best tools to forecast demand across warehouses?" at bounding box center [818, 316] width 351 height 17
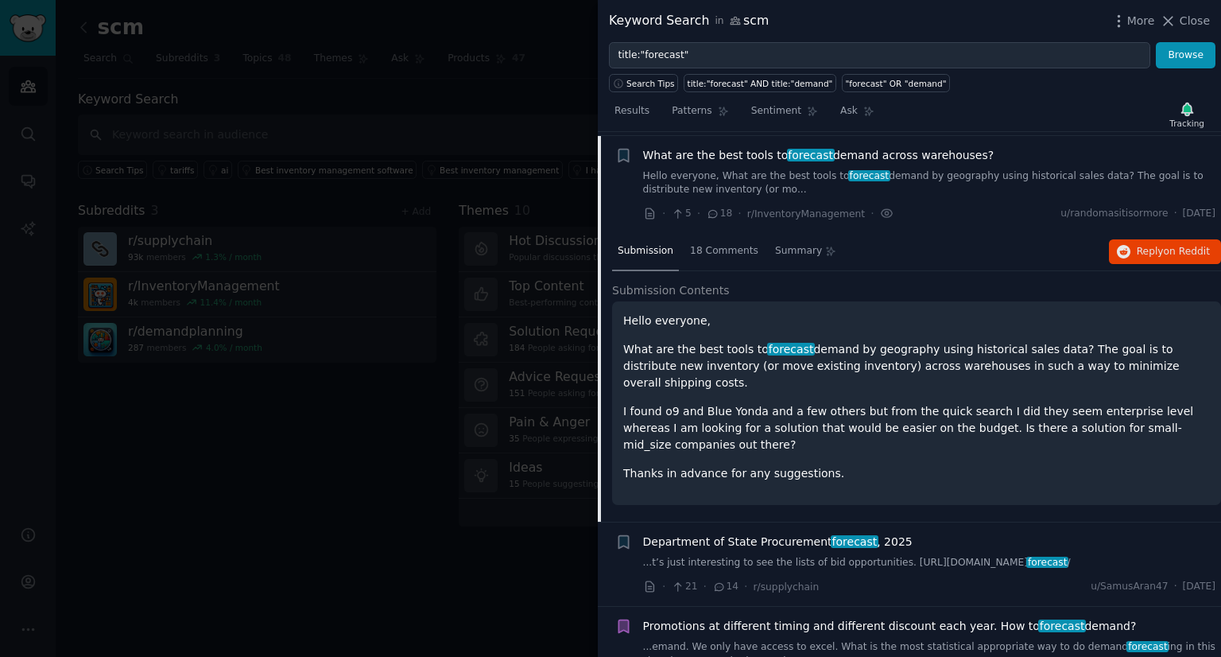
scroll to position [417, 0]
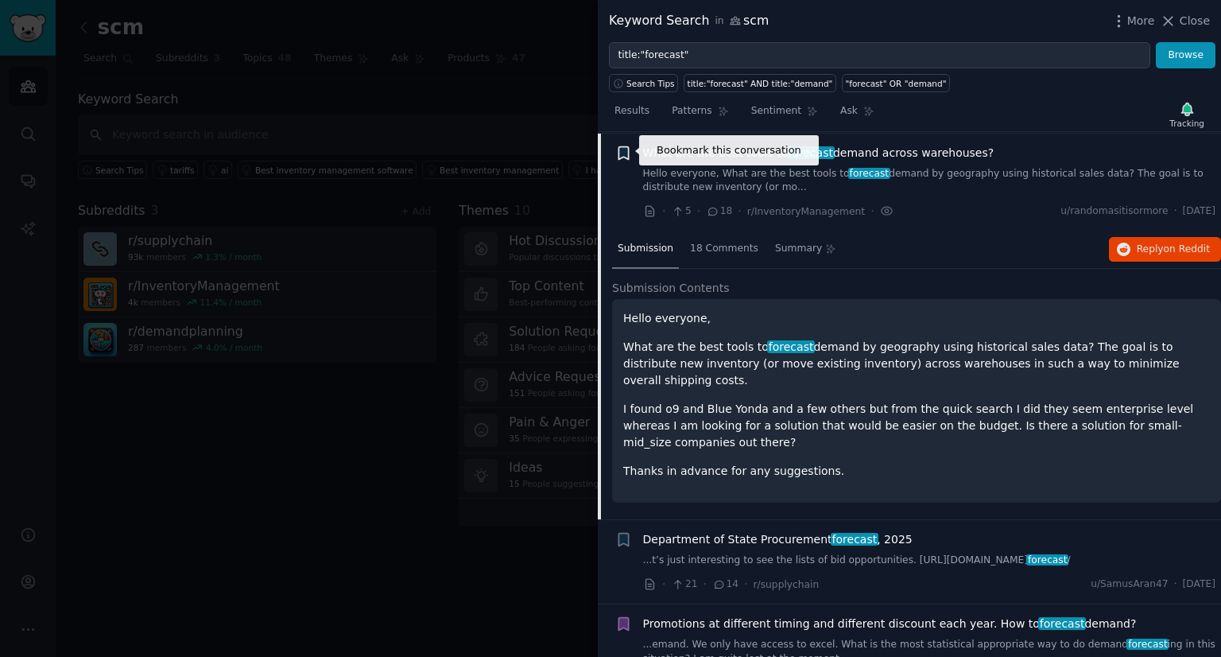
click at [622, 153] on icon "button" at bounding box center [623, 152] width 10 height 13
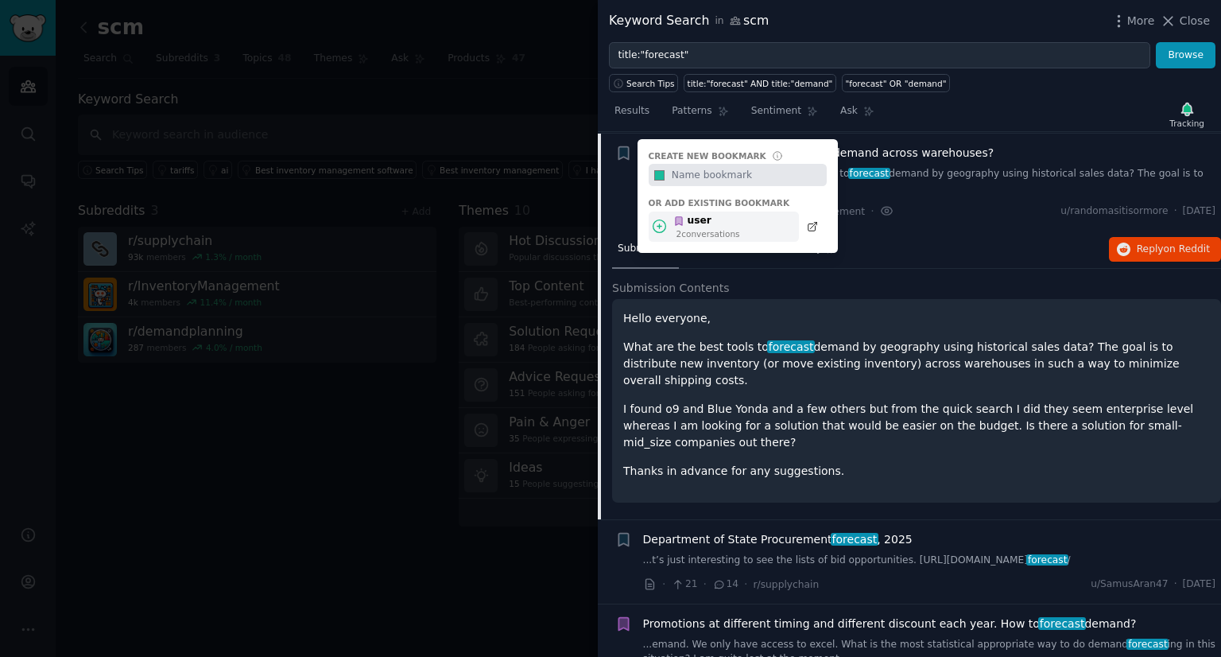
click at [712, 228] on div "2 conversation s" at bounding box center [708, 233] width 64 height 11
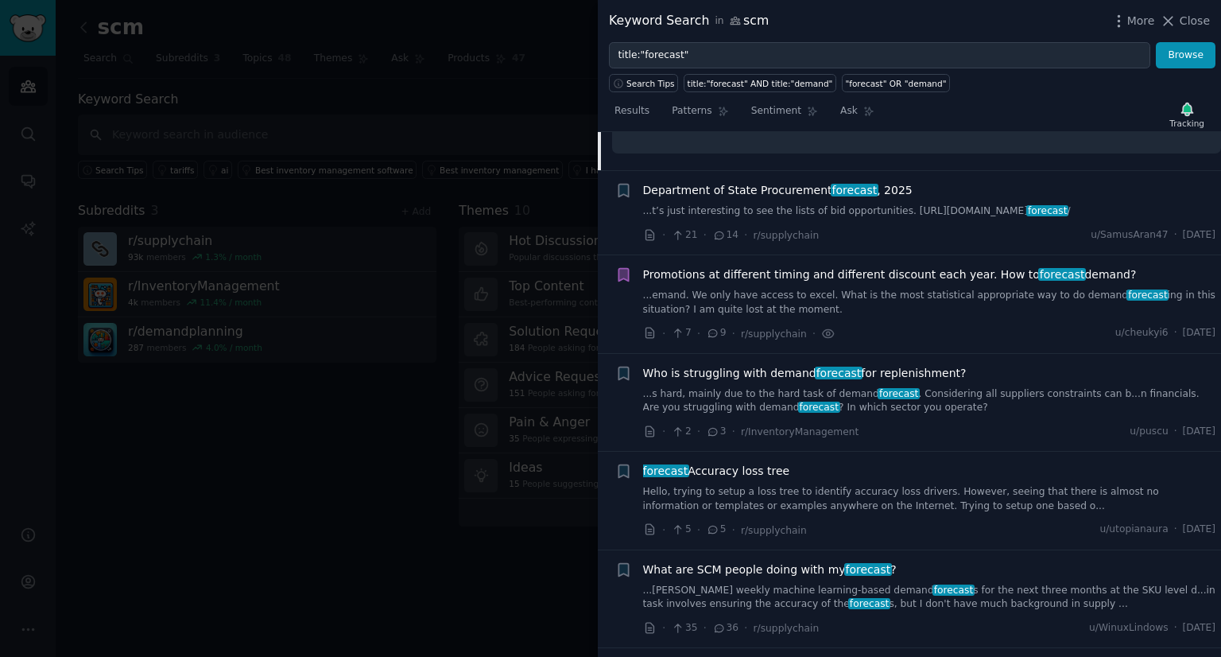
scroll to position [766, 0]
click at [926, 386] on link "...s hard, mainly due to the hard task of demand forecast . Considering all sup…" at bounding box center [929, 400] width 573 height 28
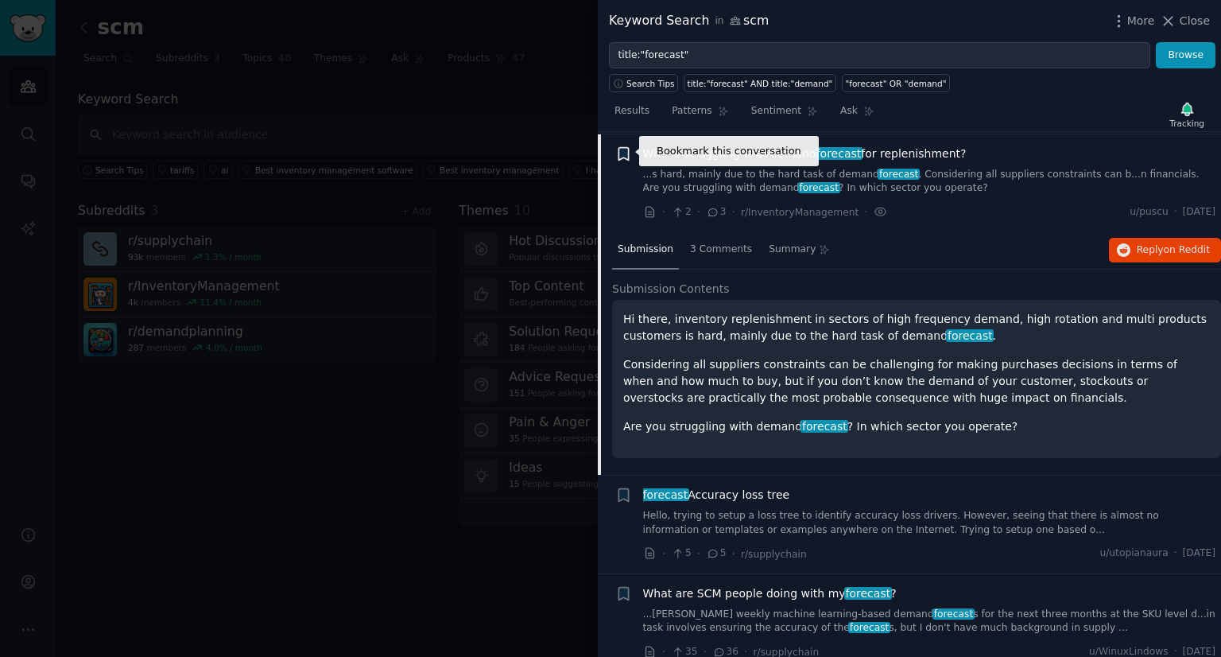
click at [626, 151] on icon "button" at bounding box center [623, 153] width 10 height 13
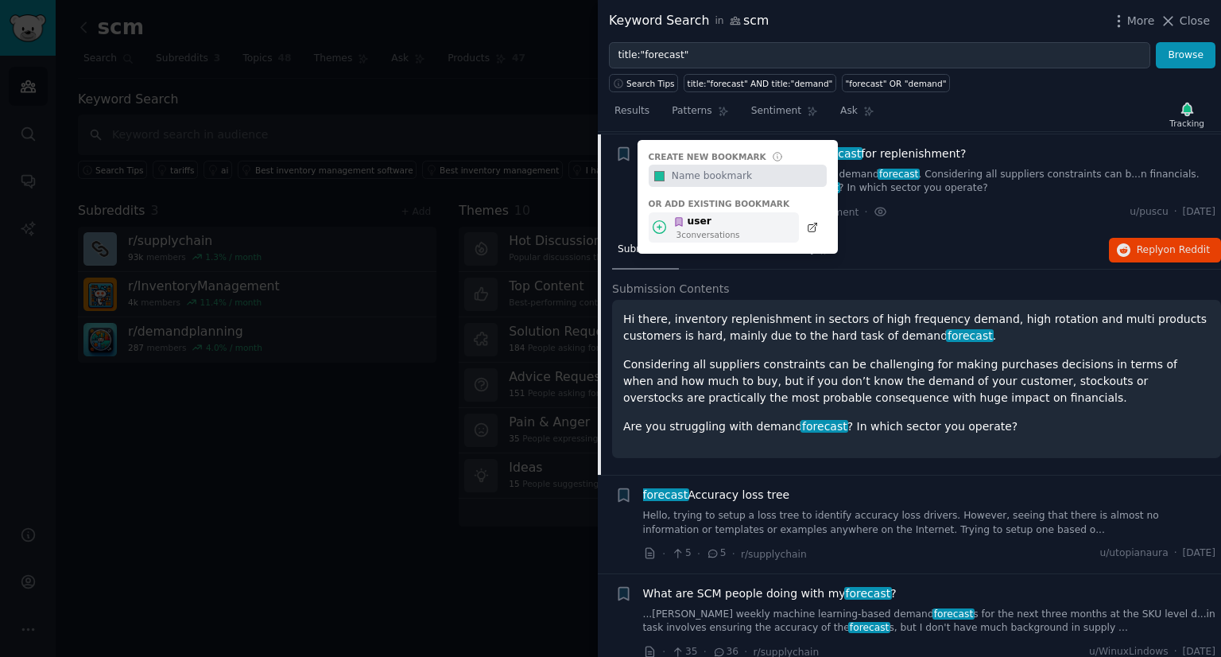
click at [686, 238] on div "user 3 conversation s" at bounding box center [724, 227] width 150 height 31
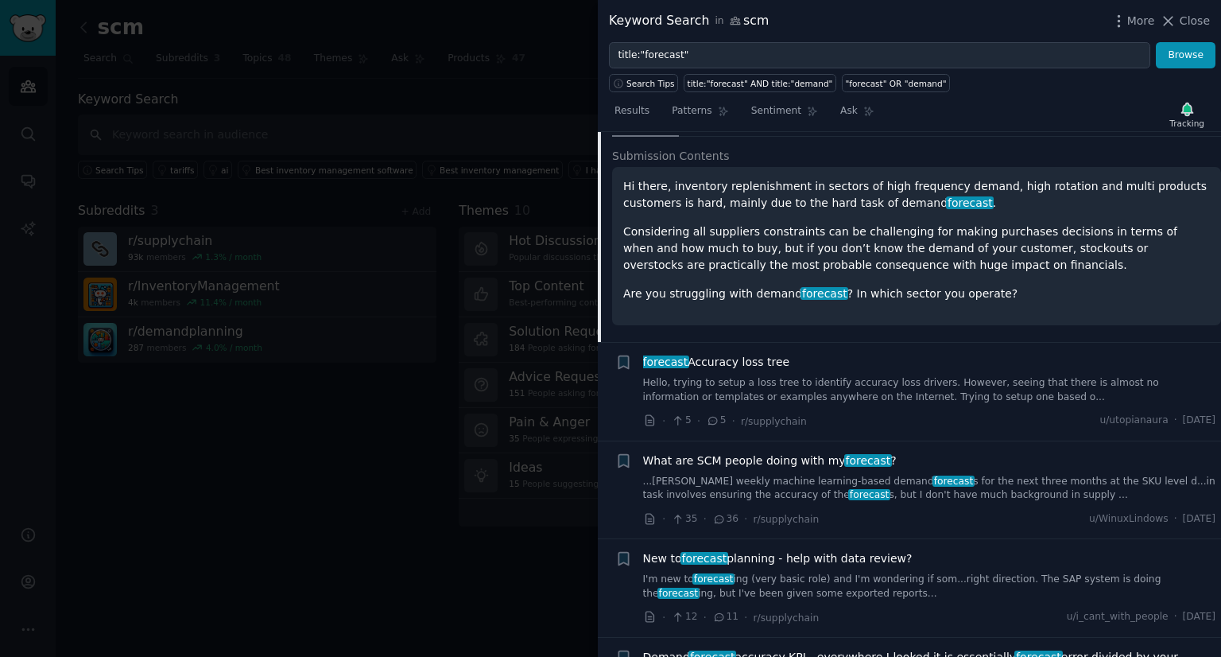
scroll to position [830, 0]
click at [932, 475] on span "forecast" at bounding box center [953, 480] width 42 height 11
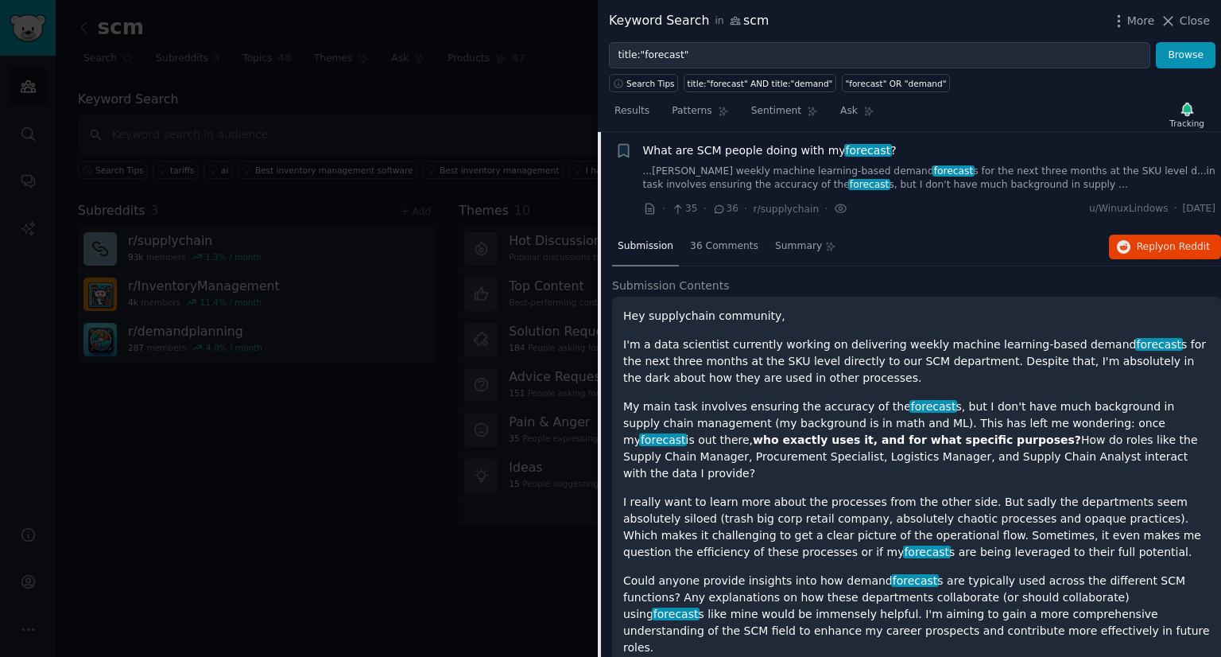
scroll to position [905, 0]
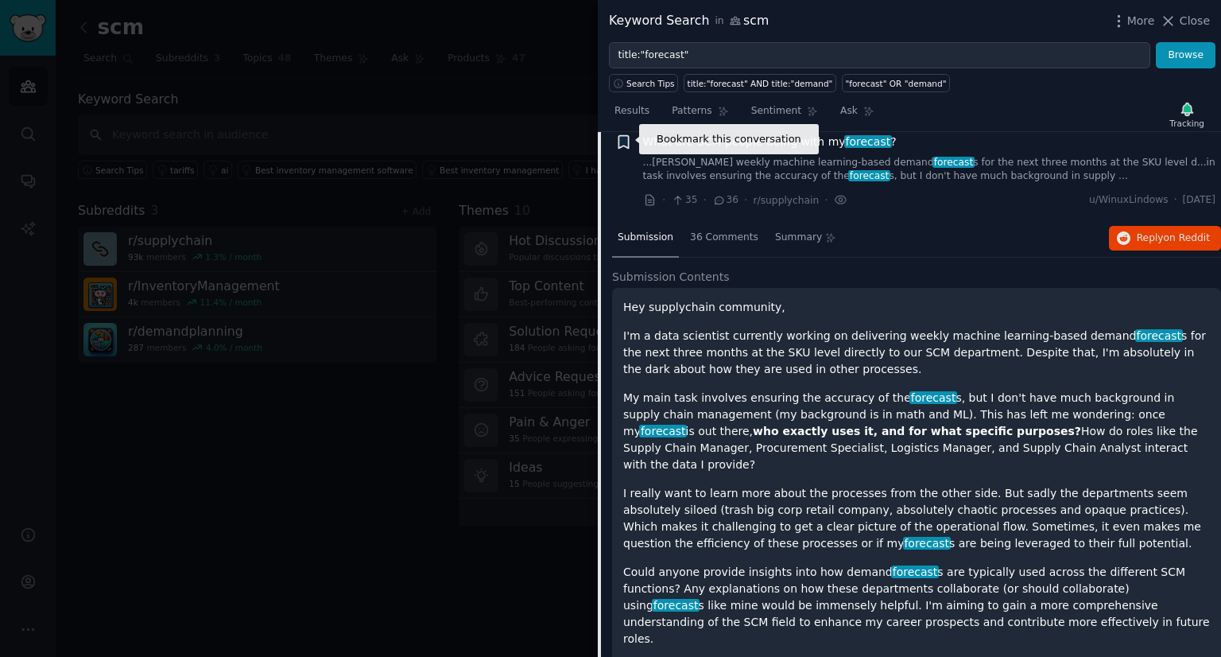
click at [628, 138] on icon "button" at bounding box center [623, 141] width 10 height 13
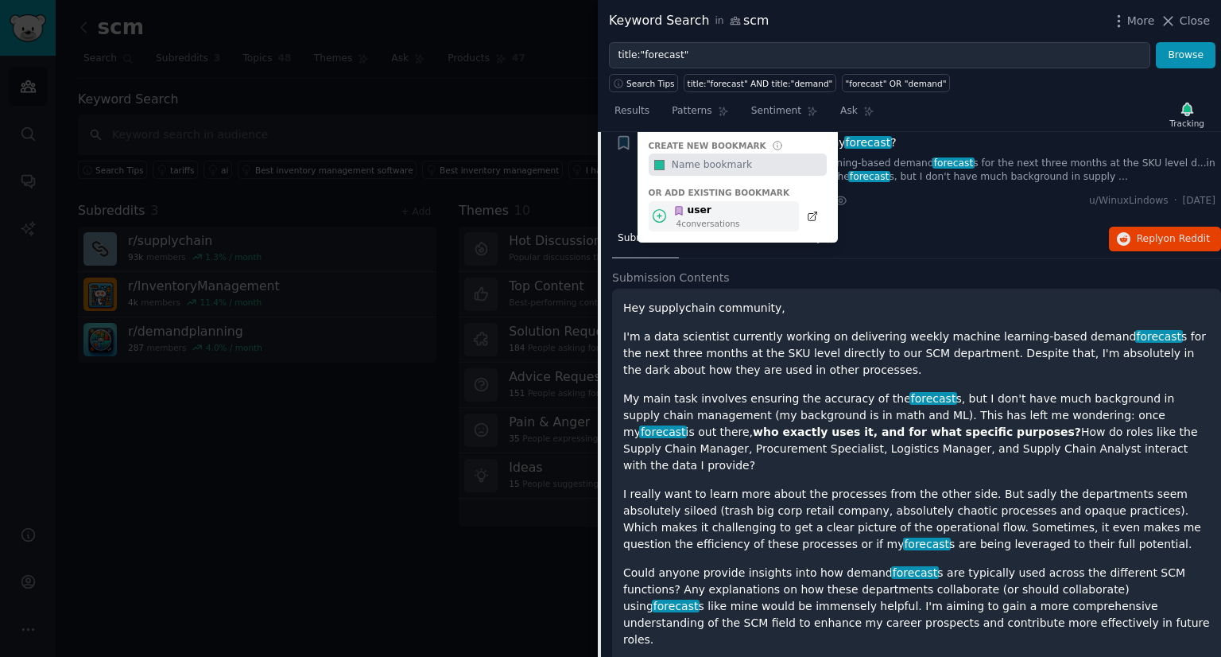
click at [709, 218] on div "4 conversation s" at bounding box center [708, 223] width 64 height 11
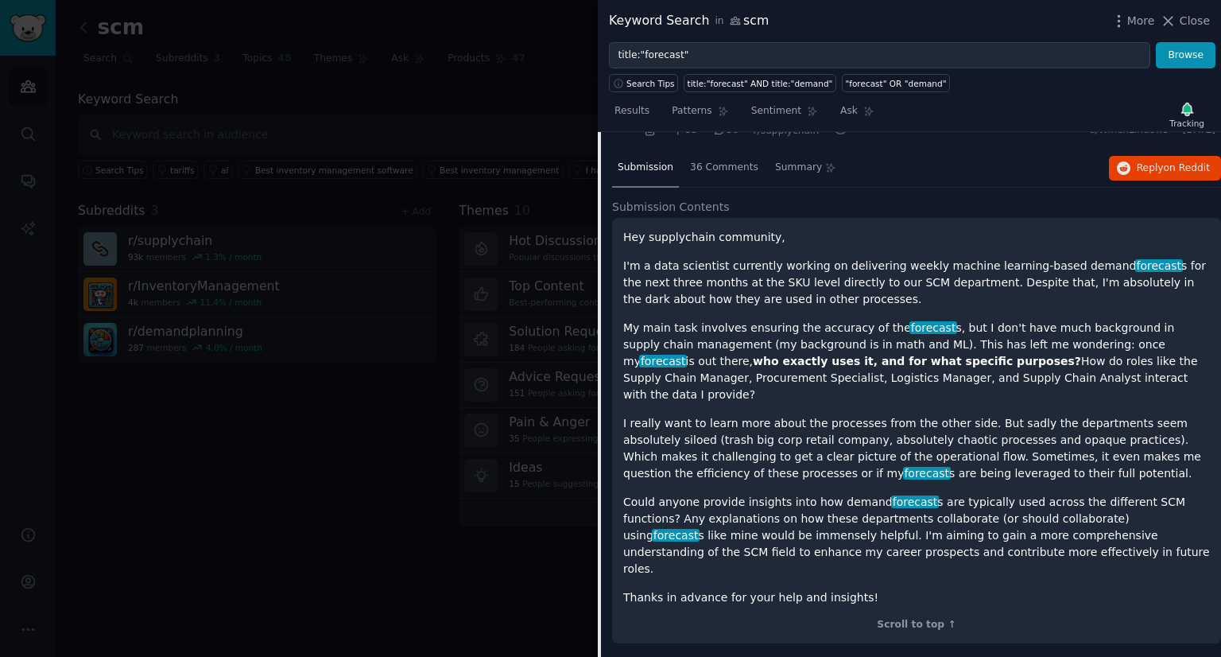
scroll to position [974, 0]
click at [700, 173] on div "36 Comments" at bounding box center [723, 169] width 79 height 38
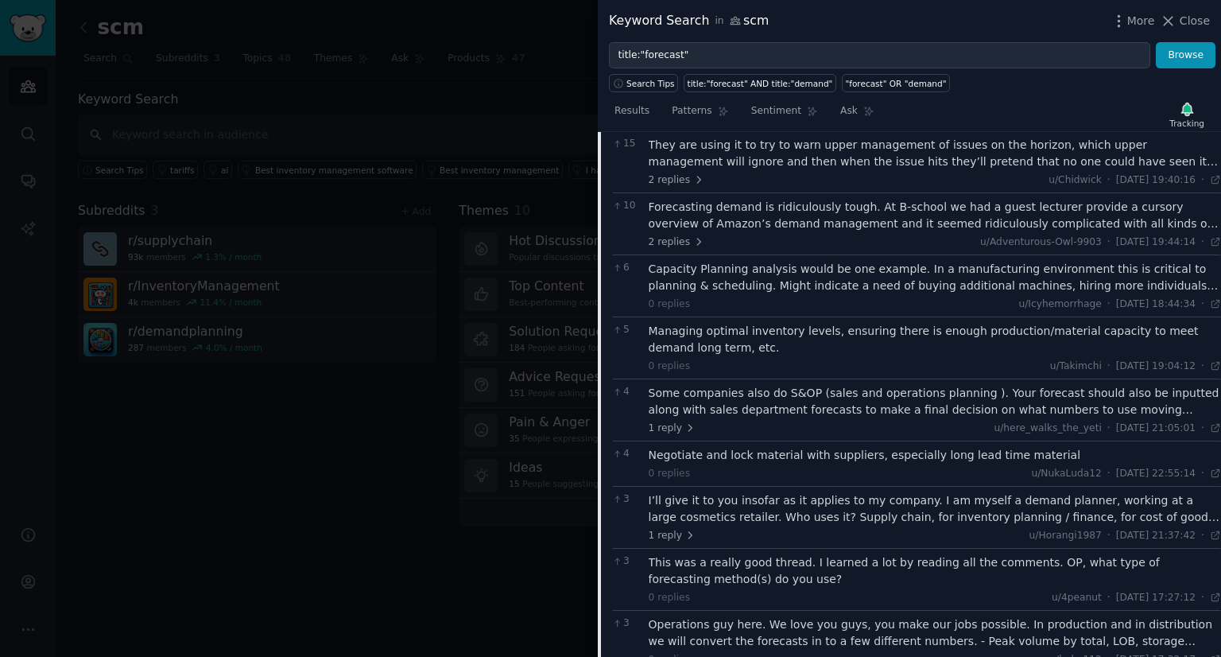
scroll to position [1123, 0]
